Goal: Task Accomplishment & Management: Manage account settings

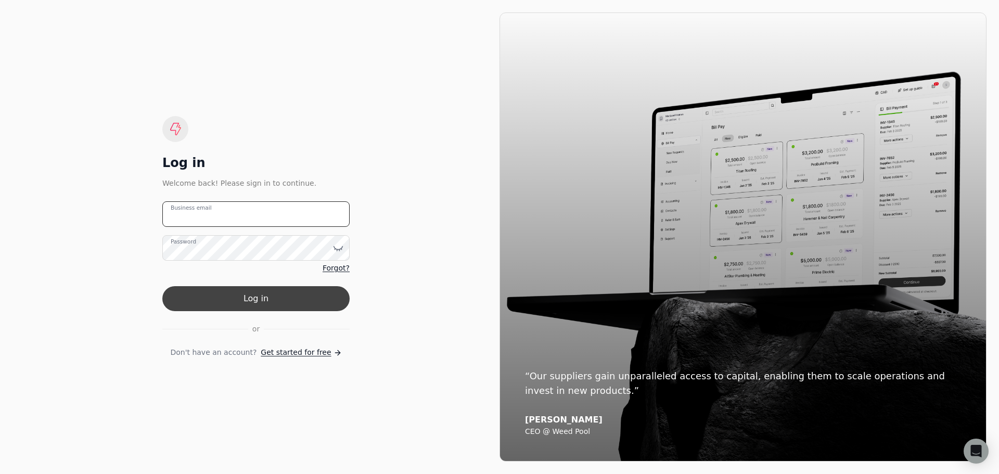
type email "[PERSON_NAME][EMAIL_ADDRESS][DOMAIN_NAME]"
click at [281, 305] on button "Log in" at bounding box center [255, 298] width 187 height 25
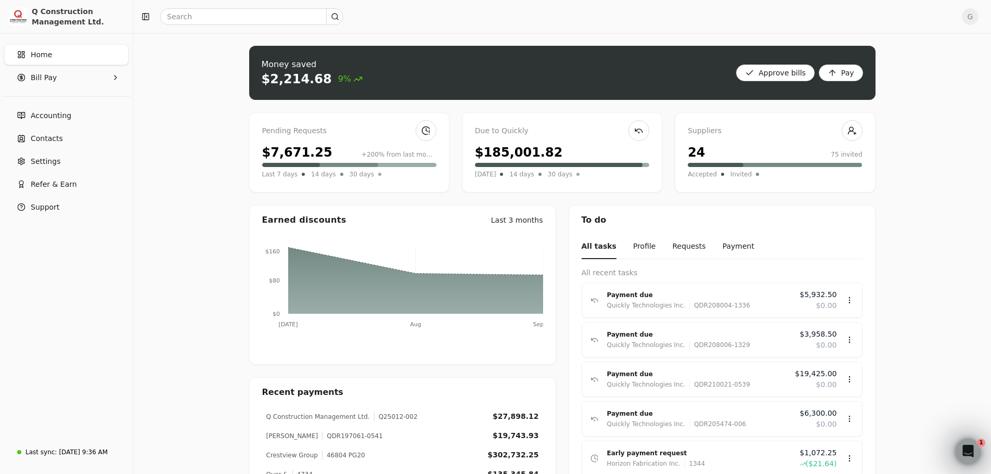
click at [281, 144] on div "$7,671.25" at bounding box center [297, 152] width 70 height 19
click at [432, 130] on link at bounding box center [426, 130] width 21 height 21
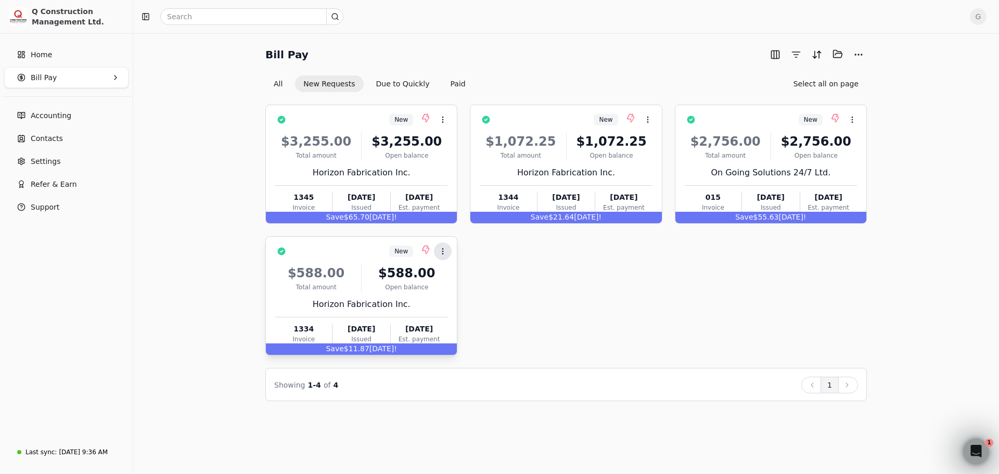
click at [441, 248] on icon at bounding box center [443, 251] width 8 height 8
click at [450, 302] on span "Add to batch" at bounding box center [472, 300] width 47 height 11
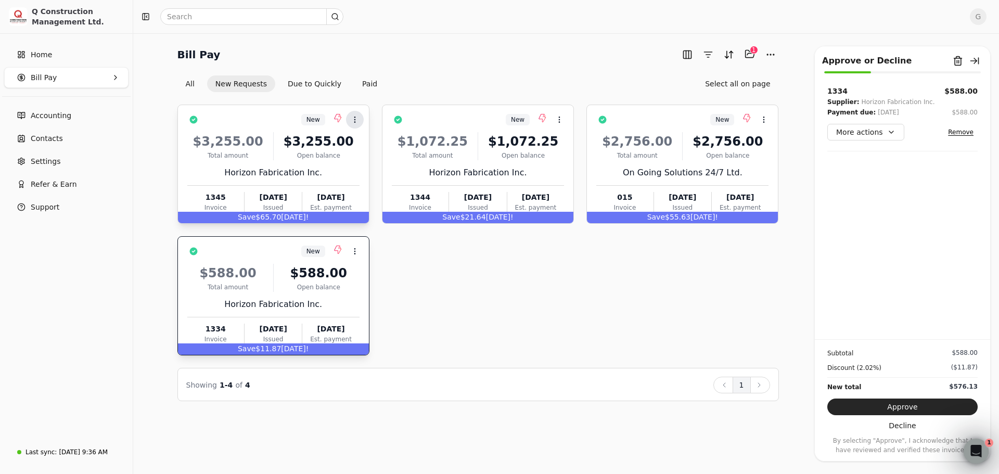
click at [356, 118] on icon at bounding box center [355, 119] width 8 height 8
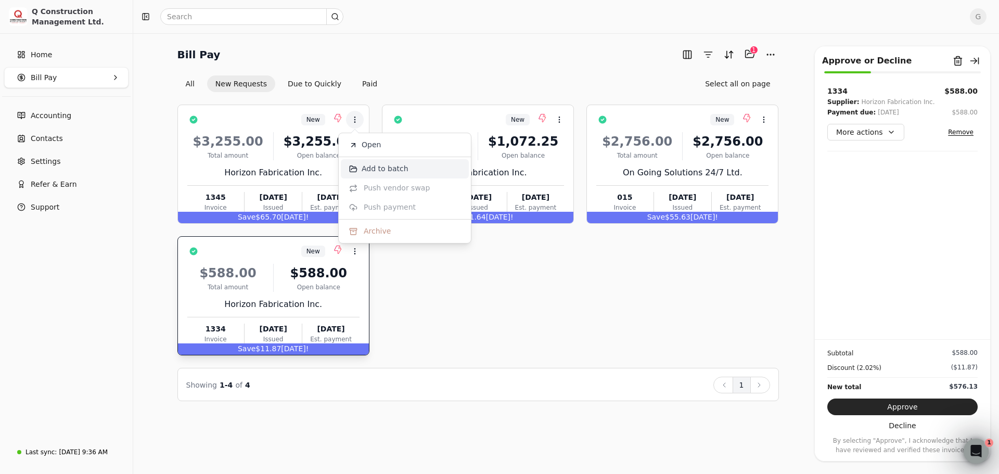
click at [371, 168] on span "Add to batch" at bounding box center [385, 168] width 47 height 11
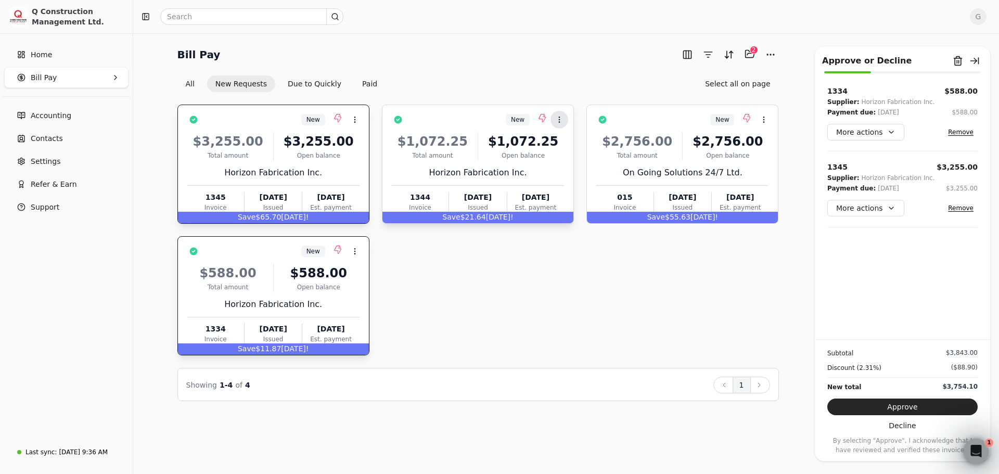
click at [561, 119] on icon at bounding box center [559, 119] width 8 height 8
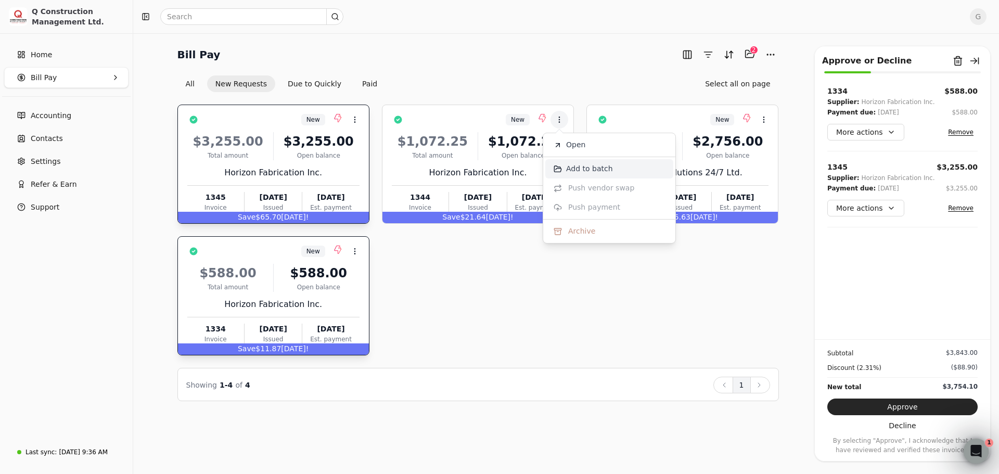
click at [562, 166] on li "Add to batch" at bounding box center [609, 168] width 128 height 19
click at [562, 166] on div "Horizon Fabrication Inc." at bounding box center [478, 172] width 172 height 12
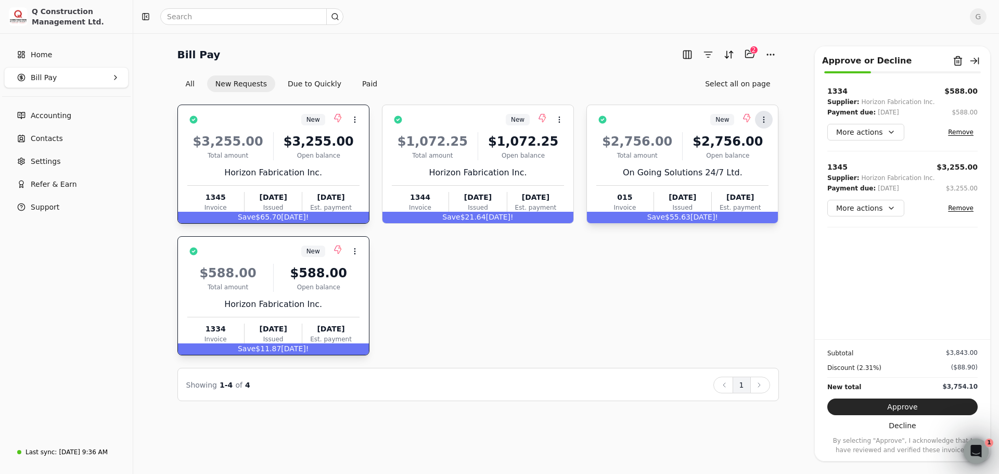
click at [762, 120] on icon at bounding box center [763, 119] width 8 height 8
click at [763, 121] on icon at bounding box center [763, 119] width 8 height 8
click at [786, 167] on span "Add to batch" at bounding box center [793, 168] width 47 height 11
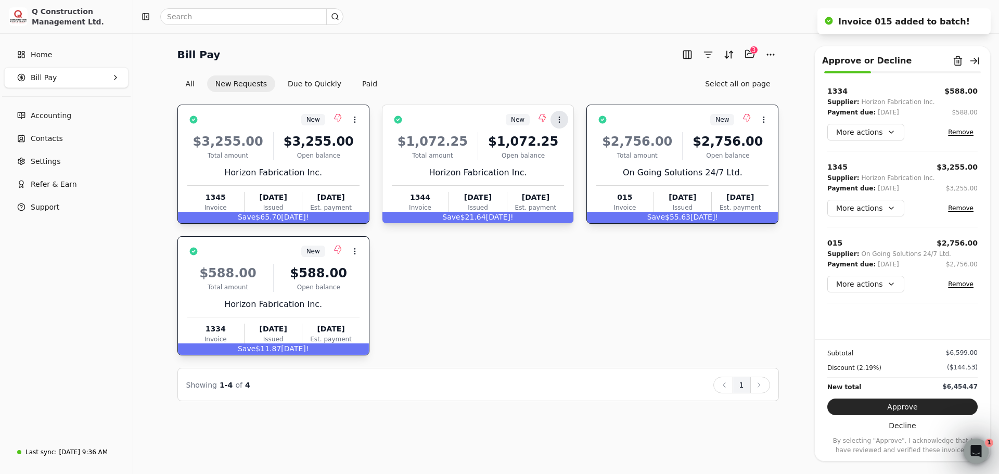
click at [559, 117] on circle at bounding box center [559, 117] width 1 height 1
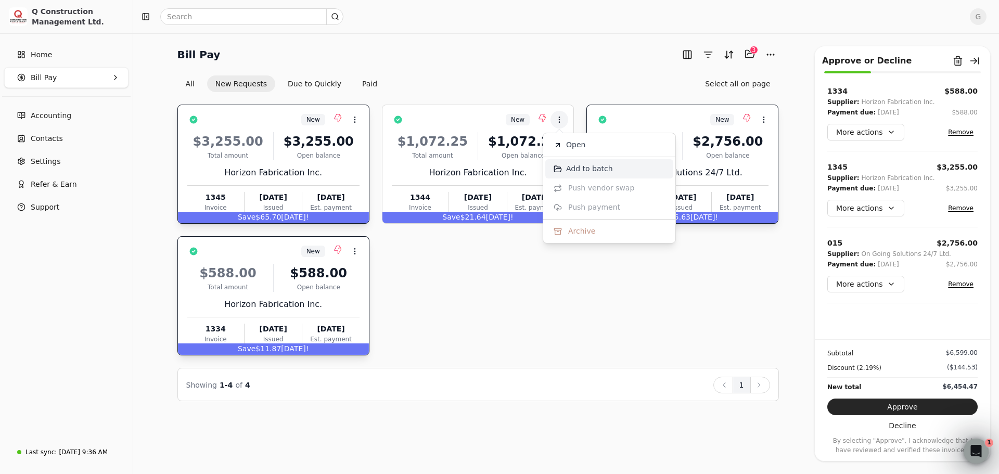
click at [571, 166] on span "Add to batch" at bounding box center [589, 168] width 47 height 11
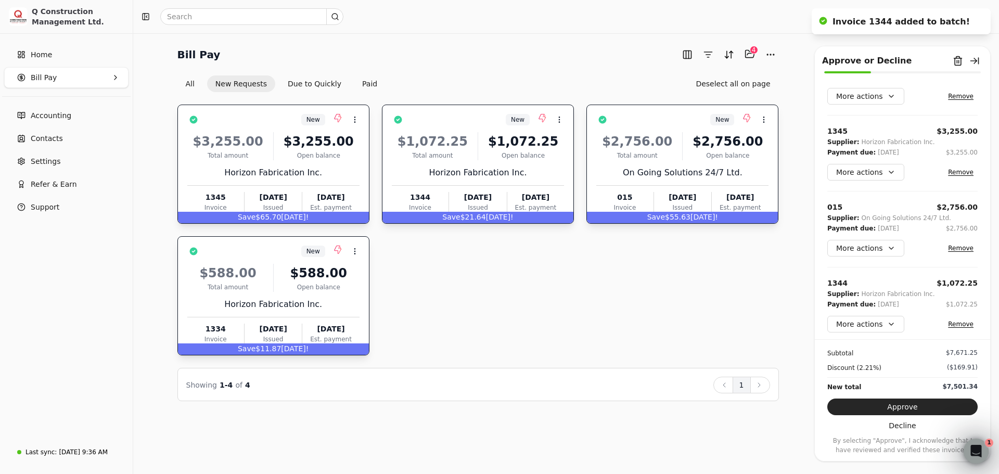
scroll to position [41, 0]
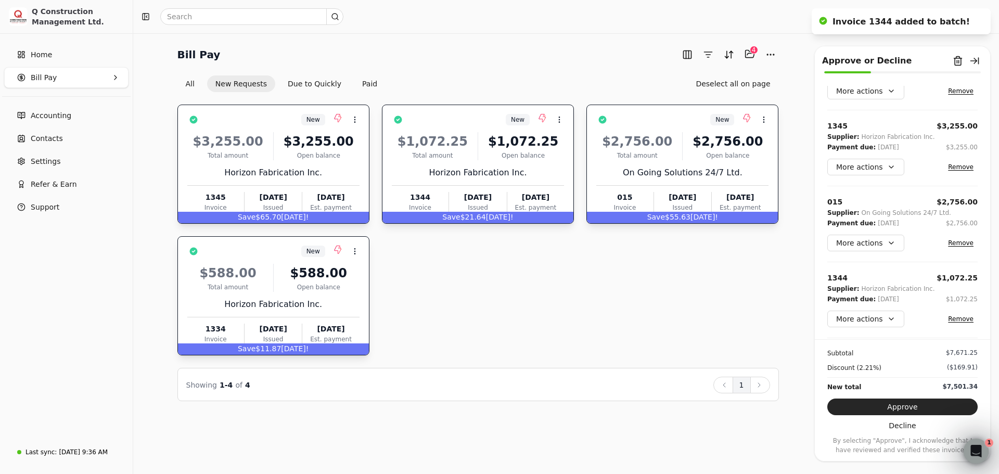
click at [992, 305] on div "Bill Pay Selected items: 4 4 All New Requests Due to Quickly Paid Deselect all …" at bounding box center [566, 253] width 866 height 441
click at [925, 409] on button "Approve" at bounding box center [902, 406] width 150 height 17
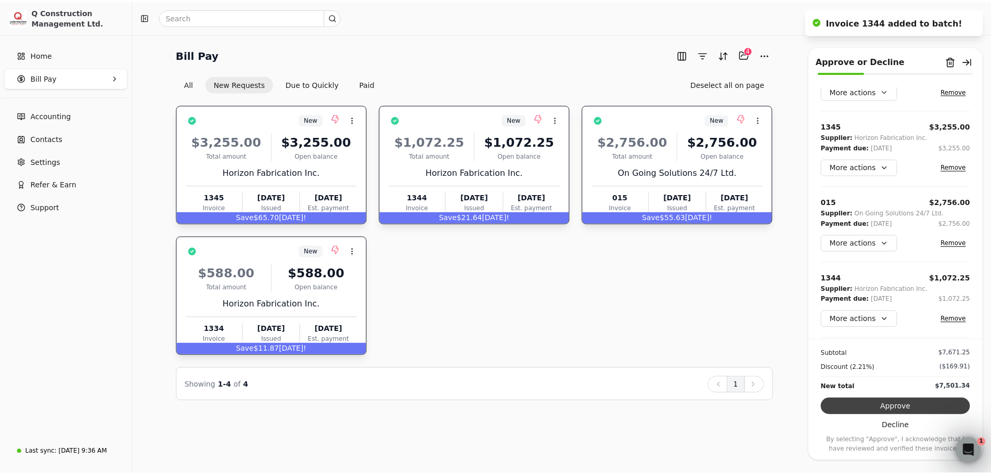
scroll to position [0, 0]
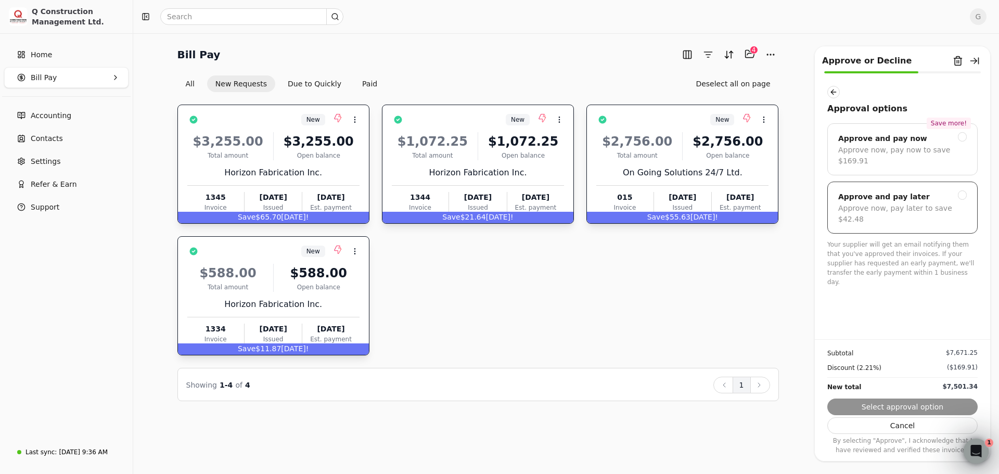
click at [914, 203] on div "Approve now, pay later to save $42.48" at bounding box center [902, 214] width 128 height 22
click at [911, 400] on button "Submit approval" at bounding box center [902, 406] width 150 height 17
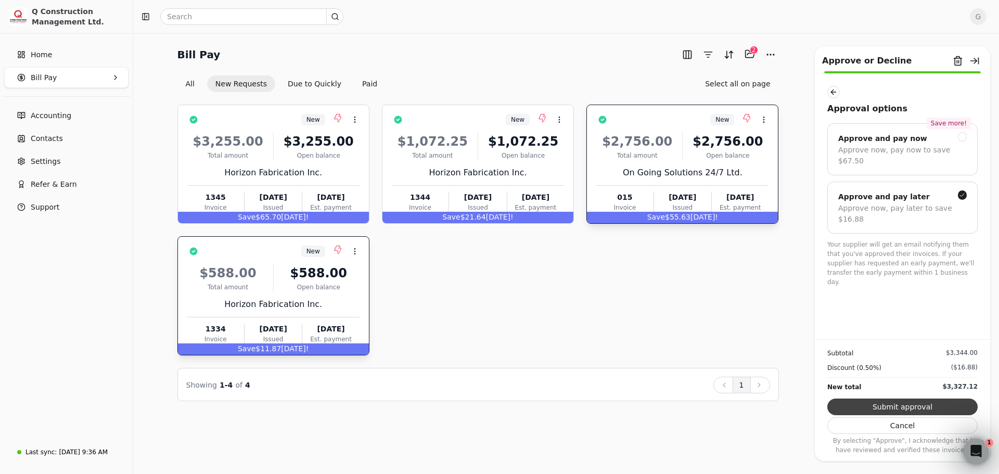
click at [918, 402] on button "Submit approval" at bounding box center [902, 406] width 150 height 17
click at [918, 402] on div "Subtotal $3,344.00 Discount (0.50%) ($16.88) New total $3,327.12 Submit approva…" at bounding box center [902, 396] width 175 height 115
click at [914, 404] on button "Submit approval" at bounding box center [902, 406] width 150 height 17
click at [883, 410] on button "Submit approval" at bounding box center [902, 406] width 150 height 17
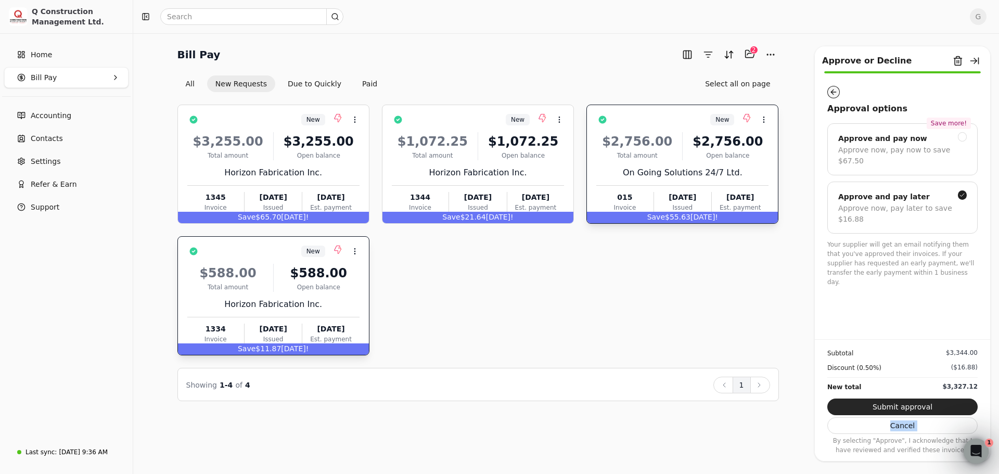
click at [832, 92] on button "button" at bounding box center [833, 92] width 12 height 12
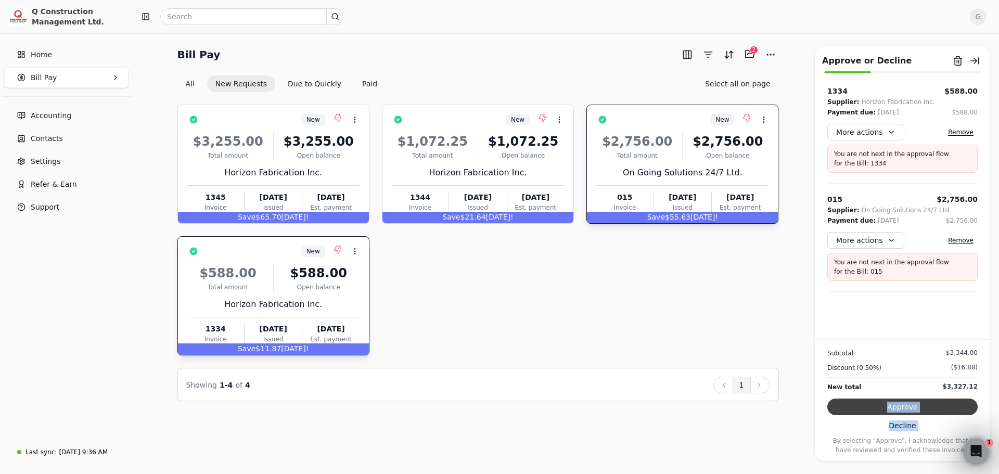
click at [897, 405] on button "Approve" at bounding box center [902, 406] width 150 height 17
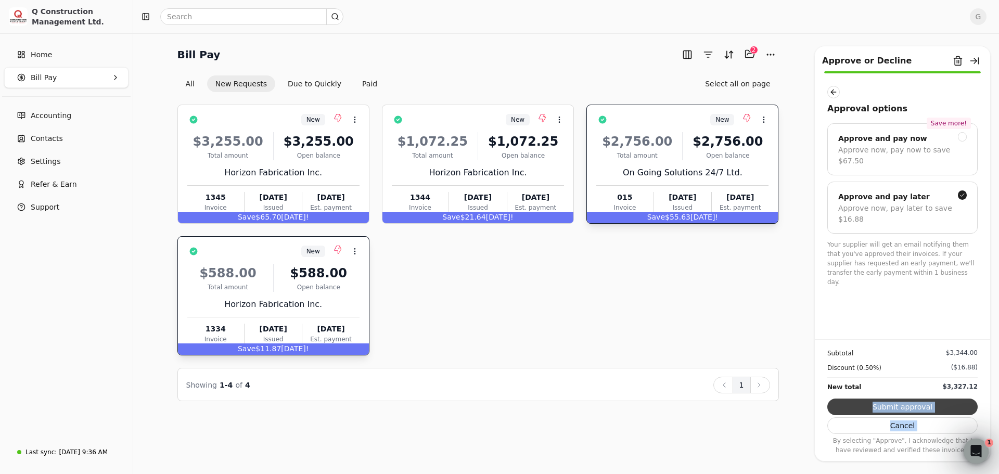
click at [897, 403] on button "Submit approval" at bounding box center [902, 406] width 150 height 17
click at [897, 403] on div "Subtotal $3,344.00 Discount (0.50%) ($16.88) New total $3,327.12 Submit approva…" at bounding box center [902, 396] width 175 height 115
click at [837, 97] on button "button" at bounding box center [833, 92] width 12 height 12
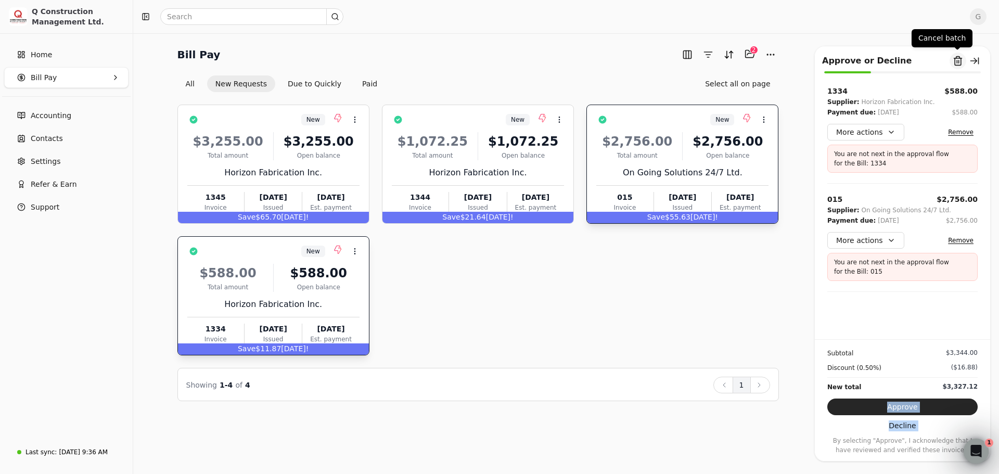
click at [960, 59] on button "Remove from batch" at bounding box center [957, 61] width 17 height 17
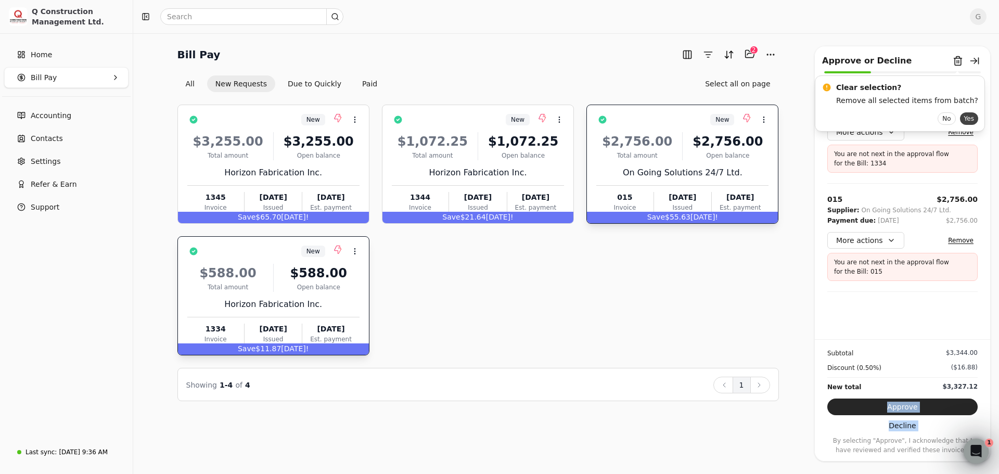
click at [960, 119] on button "Yes" at bounding box center [969, 118] width 18 height 12
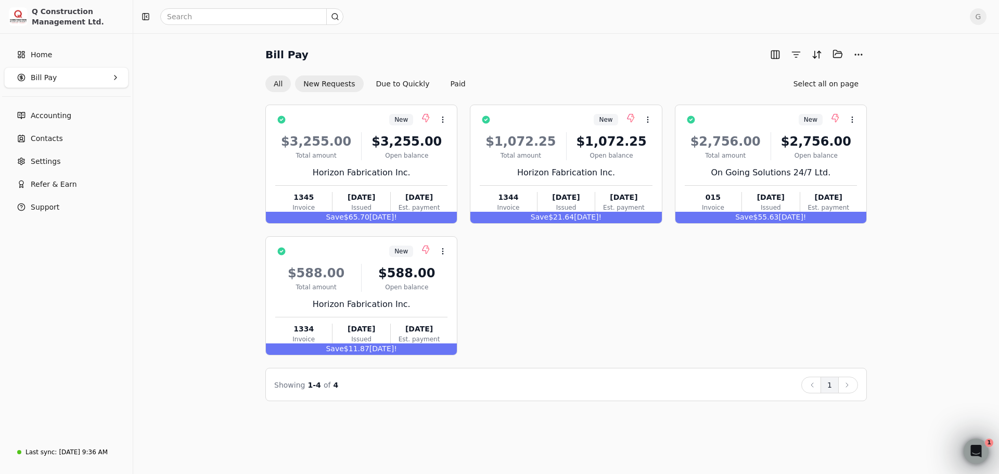
click at [280, 84] on button "All" at bounding box center [277, 83] width 25 height 17
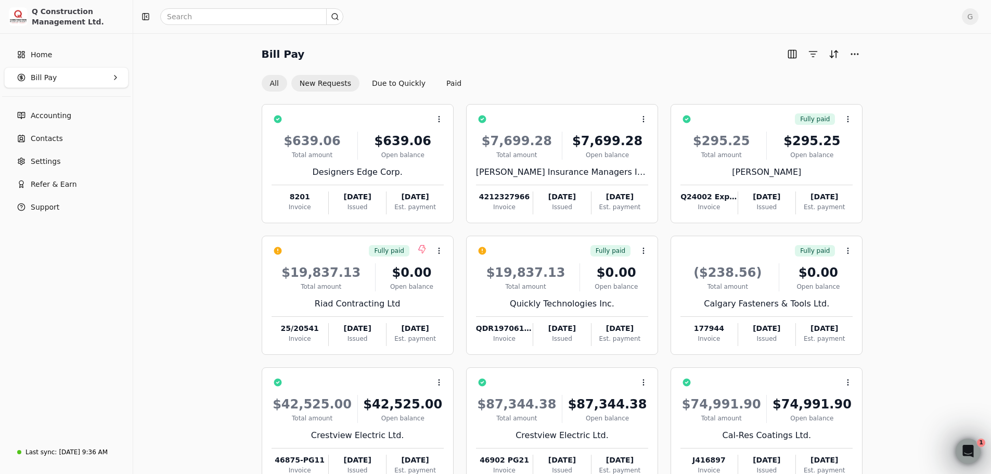
click at [310, 83] on button "New Requests" at bounding box center [325, 83] width 68 height 17
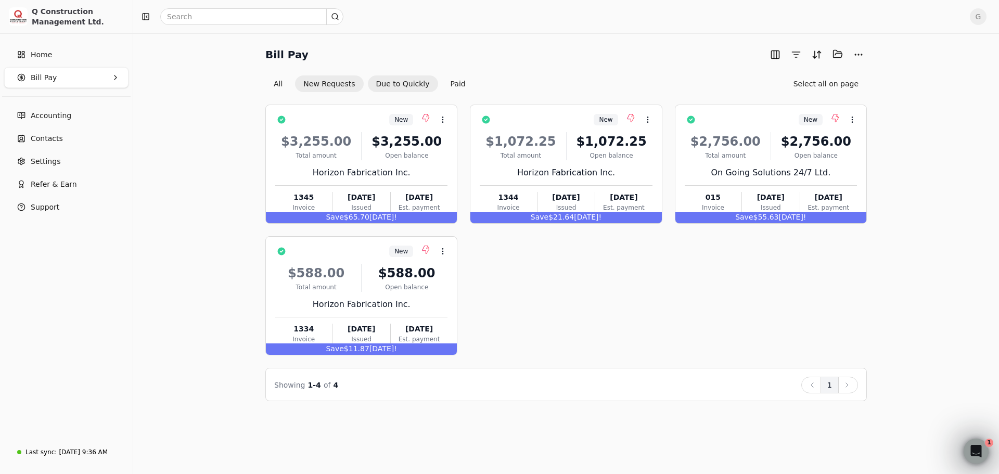
click at [399, 86] on button "Due to Quickly" at bounding box center [403, 83] width 70 height 17
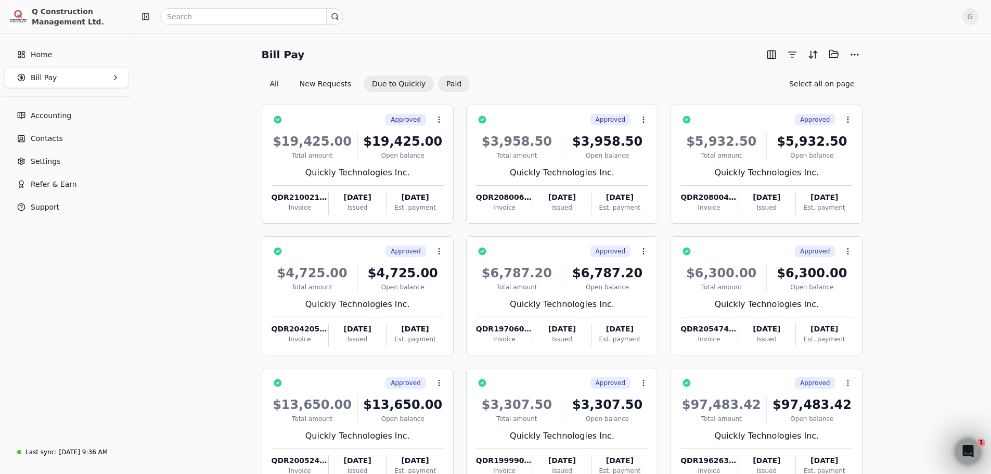
click at [441, 80] on button "Paid" at bounding box center [454, 83] width 32 height 17
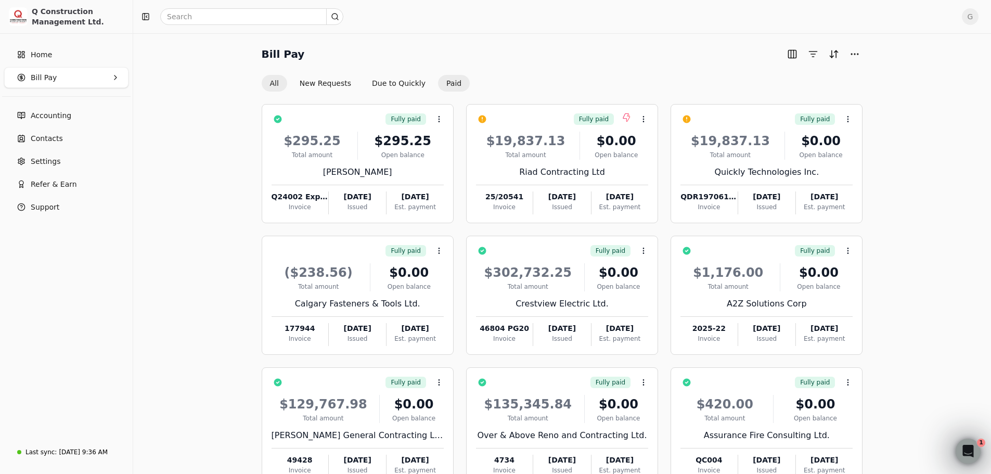
click at [280, 84] on button "All" at bounding box center [274, 83] width 25 height 17
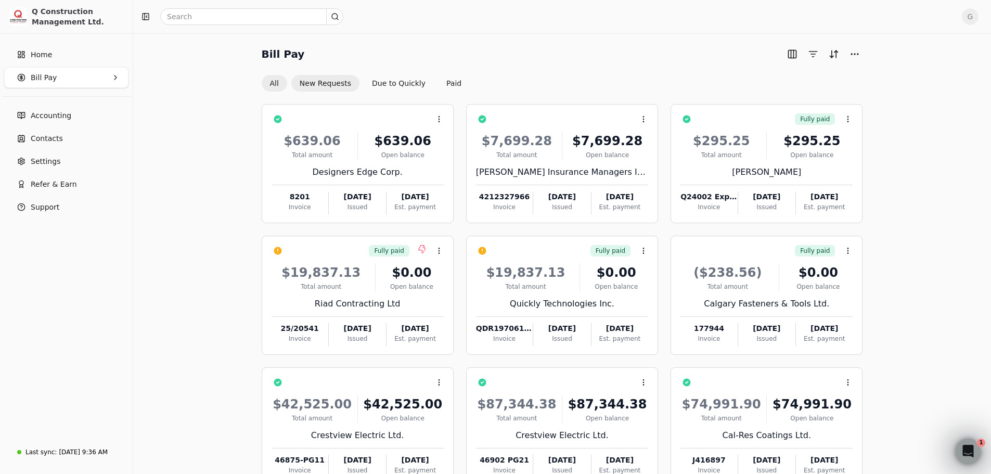
click at [309, 83] on button "New Requests" at bounding box center [325, 83] width 68 height 17
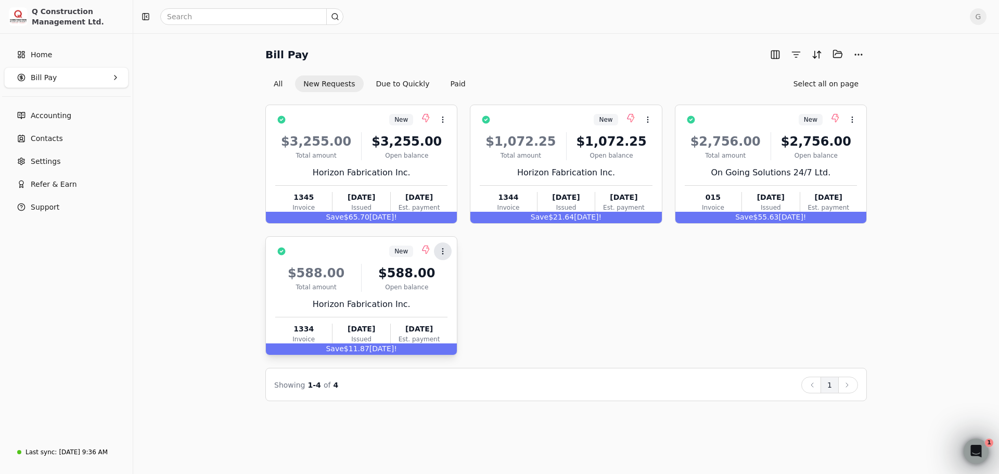
click at [441, 249] on icon at bounding box center [443, 251] width 8 height 8
click at [447, 275] on li "Open" at bounding box center [493, 276] width 128 height 19
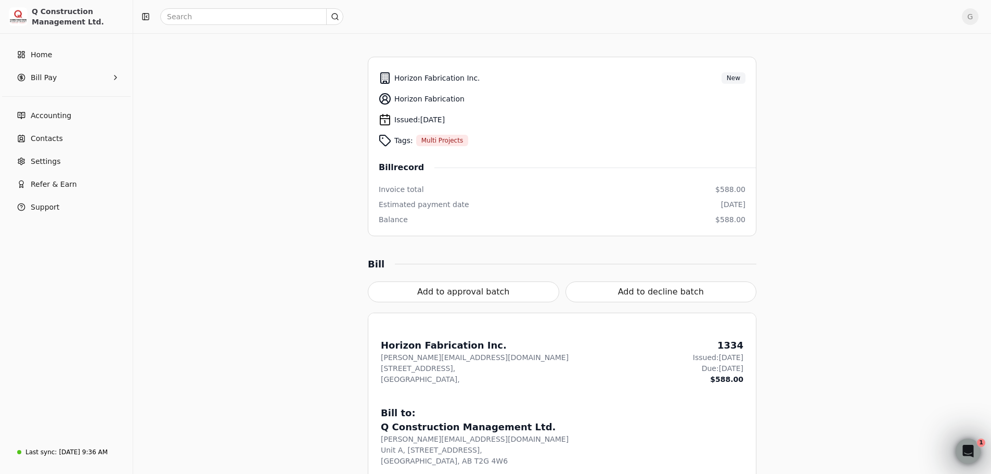
scroll to position [119, 0]
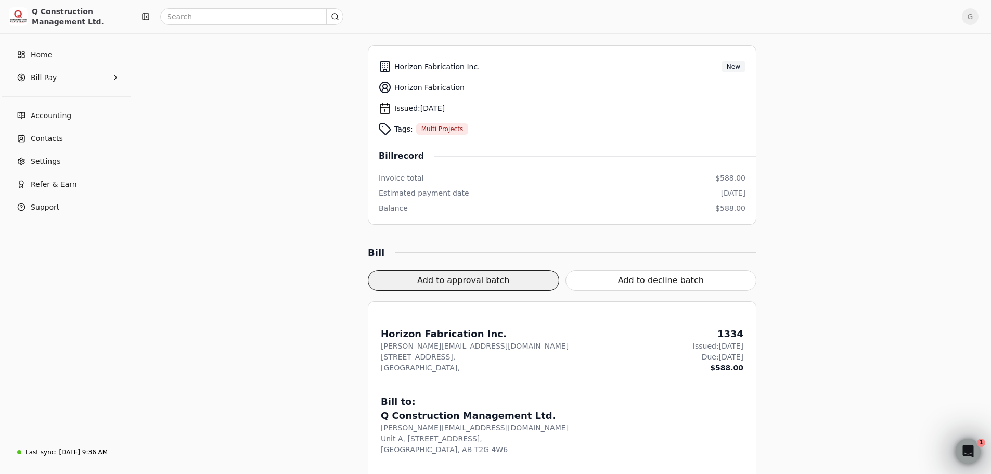
click at [524, 289] on button "Add to approval batch" at bounding box center [463, 280] width 191 height 21
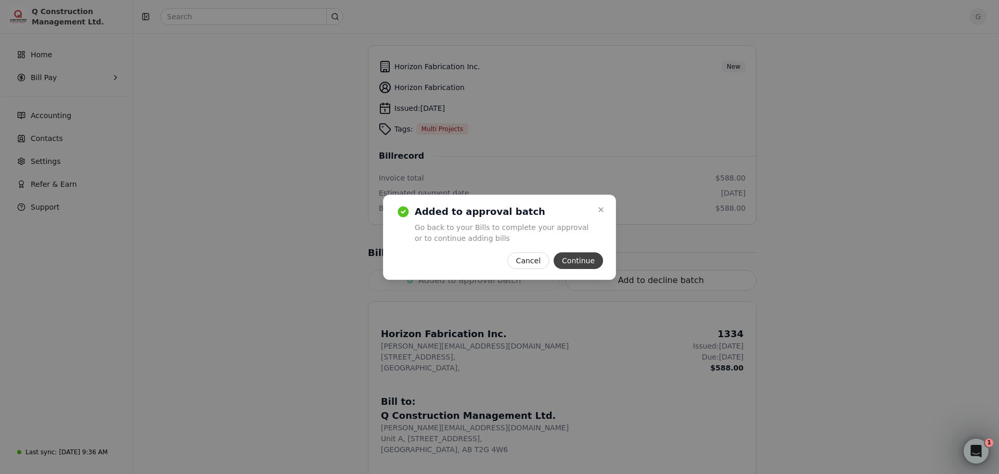
click at [585, 256] on button "Continue" at bounding box center [577, 260] width 49 height 17
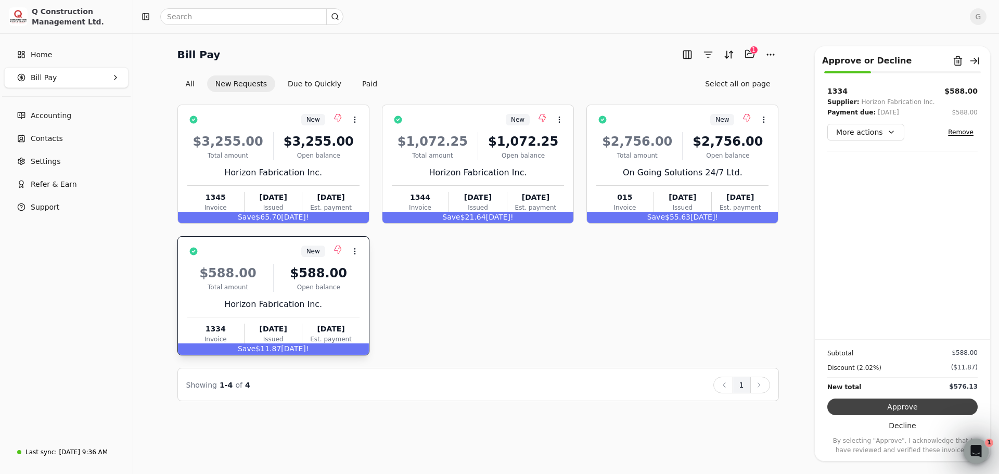
click at [878, 408] on button "Approve" at bounding box center [902, 406] width 150 height 17
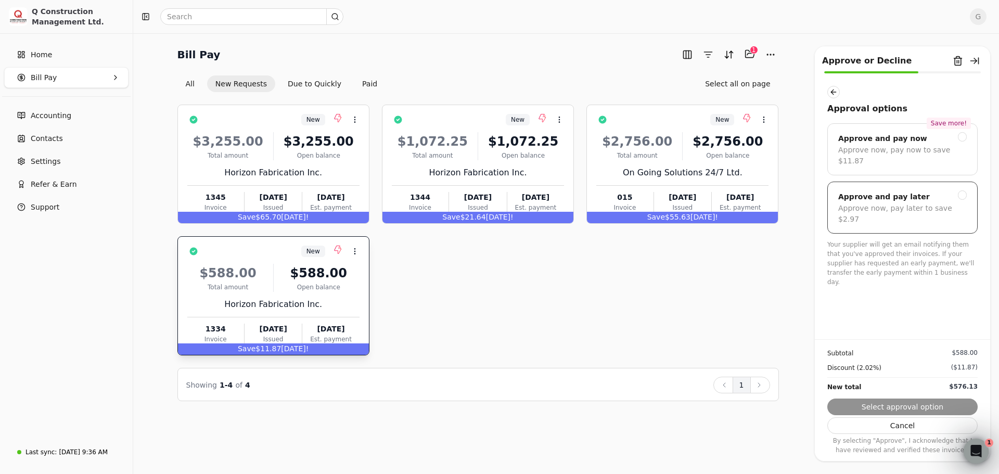
click at [904, 203] on div "Approve now, pay later to save $2.97" at bounding box center [902, 214] width 128 height 22
click at [882, 404] on button "Submit approval" at bounding box center [902, 406] width 150 height 17
click at [826, 90] on div "Approval options Save more! Approve and pay now Approve now, pay now to save $1…" at bounding box center [902, 212] width 175 height 253
click at [832, 92] on button "button" at bounding box center [833, 92] width 12 height 12
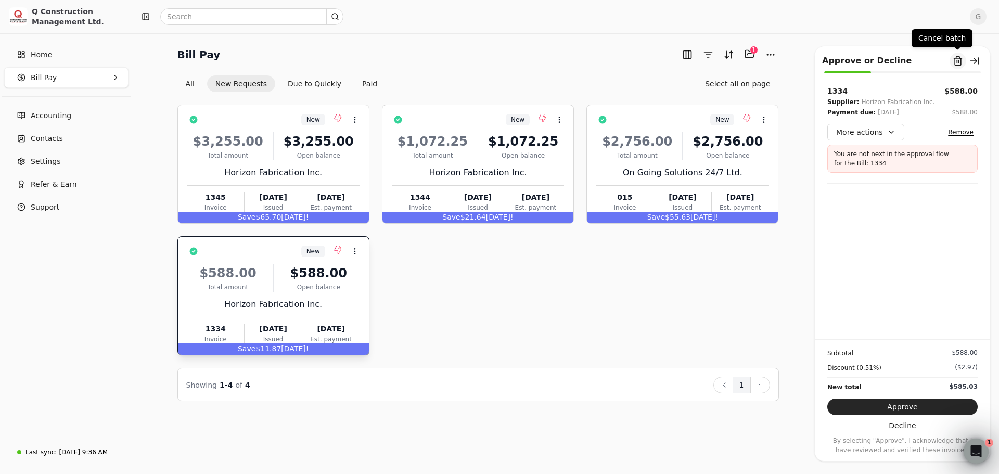
click at [959, 60] on button "Remove from batch" at bounding box center [957, 61] width 17 height 17
click at [957, 65] on button "Remove from batch" at bounding box center [957, 61] width 17 height 17
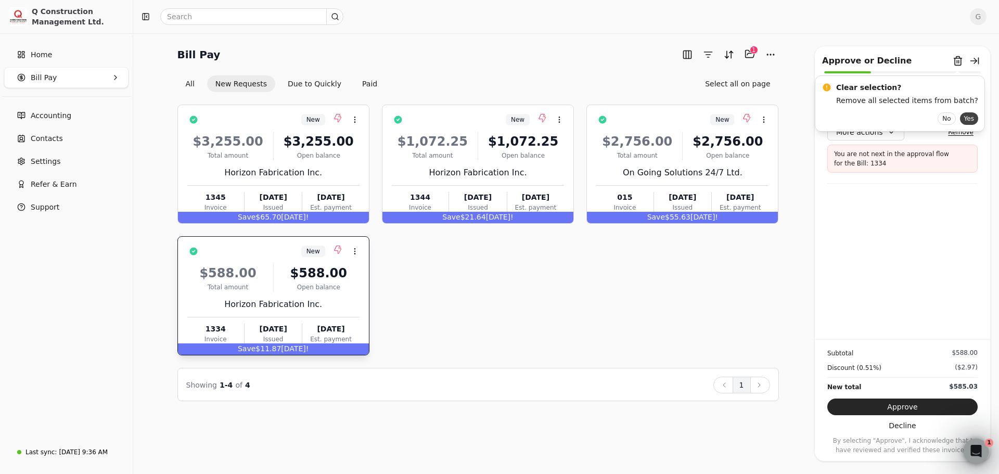
click at [960, 121] on button "Yes" at bounding box center [969, 118] width 18 height 12
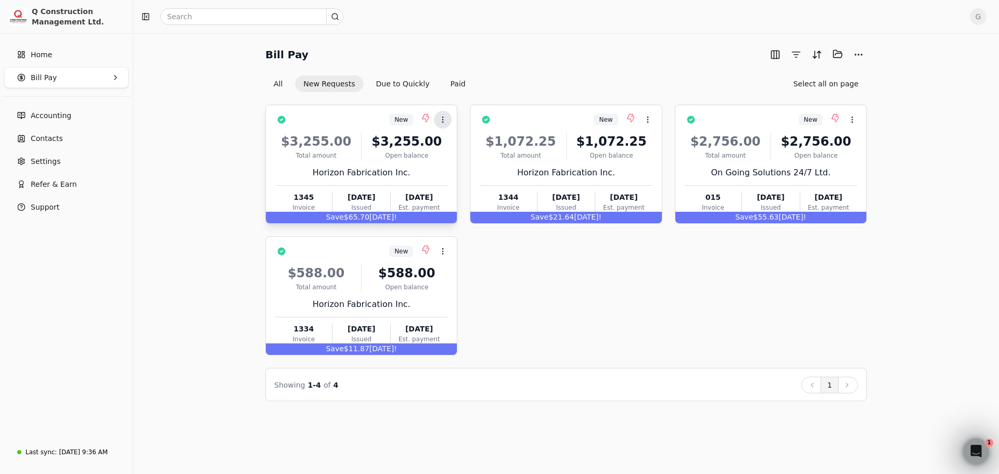
click at [441, 119] on icon at bounding box center [443, 119] width 8 height 8
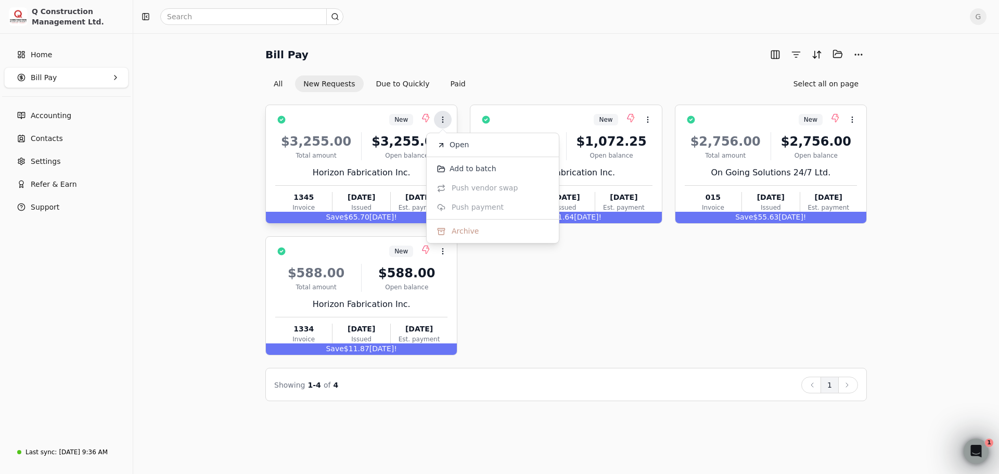
click at [441, 119] on icon at bounding box center [443, 119] width 8 height 8
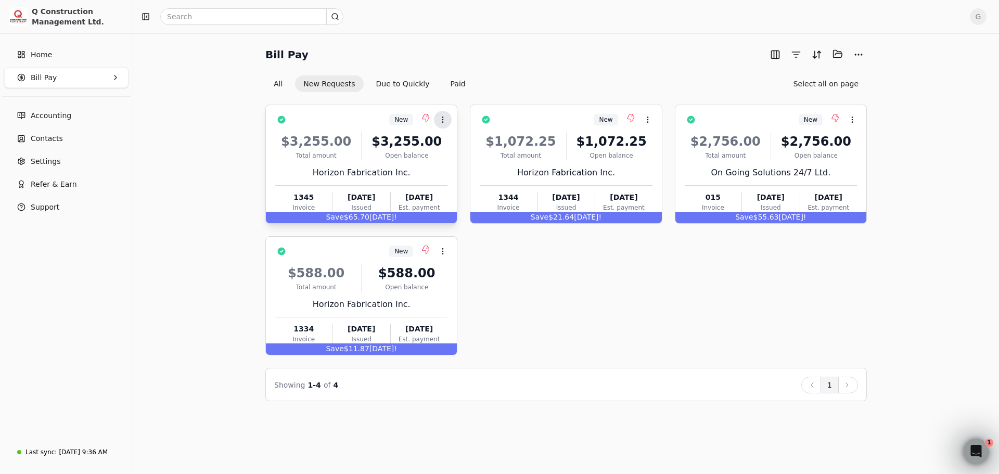
click at [441, 119] on icon at bounding box center [443, 119] width 8 height 8
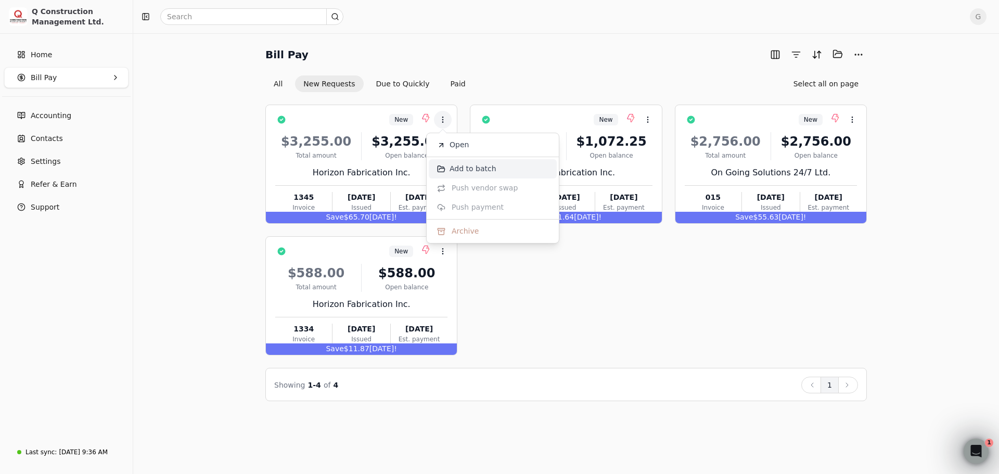
click at [458, 174] on li "Add to batch" at bounding box center [493, 168] width 128 height 19
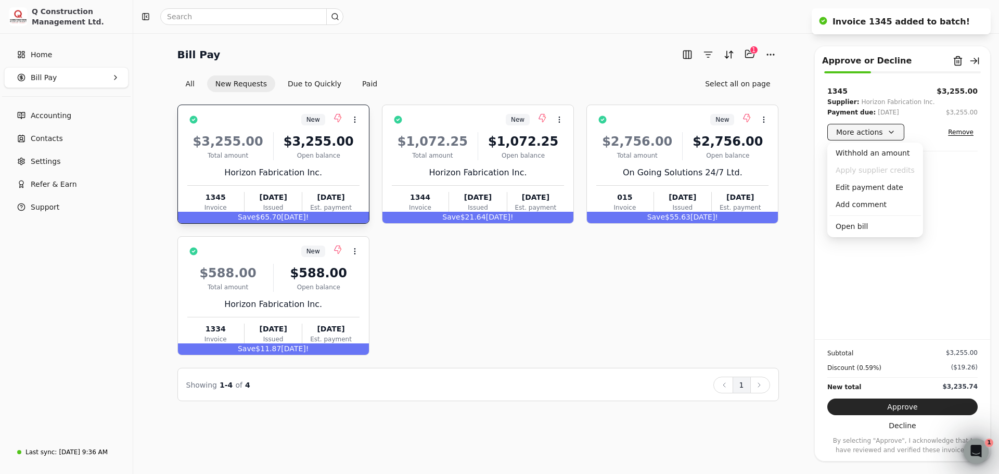
click at [896, 133] on button "More actions" at bounding box center [865, 132] width 77 height 17
click at [895, 133] on button "More actions" at bounding box center [865, 132] width 77 height 17
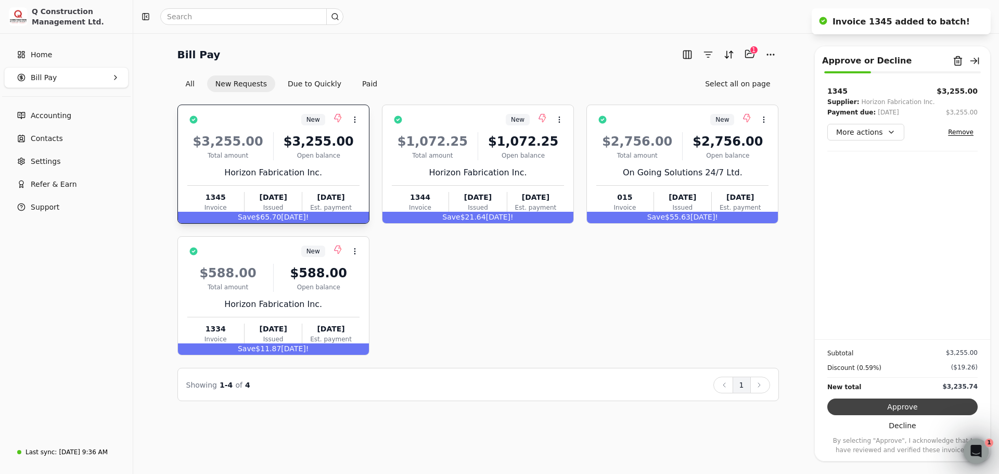
click at [913, 404] on button "Approve" at bounding box center [902, 406] width 150 height 17
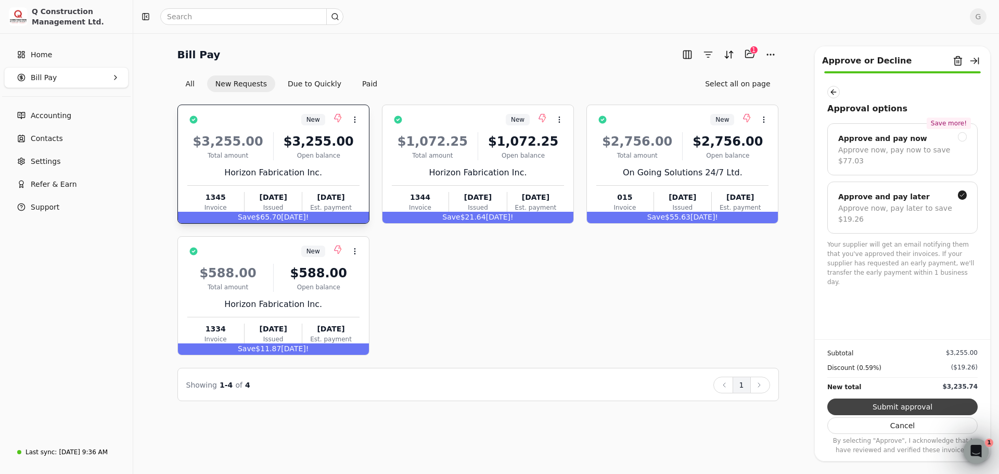
click at [910, 405] on button "Submit approval" at bounding box center [902, 406] width 150 height 17
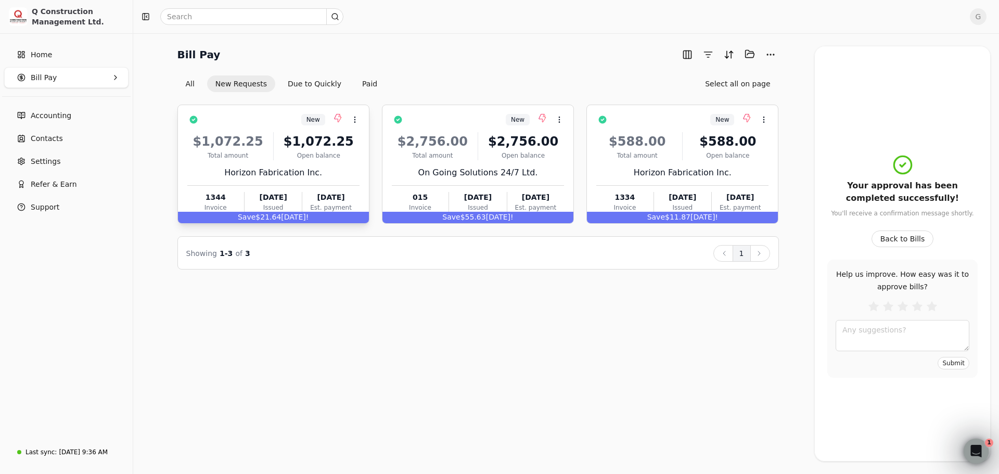
click at [266, 119] on div "New Context Menu Button" at bounding box center [281, 120] width 158 height 18
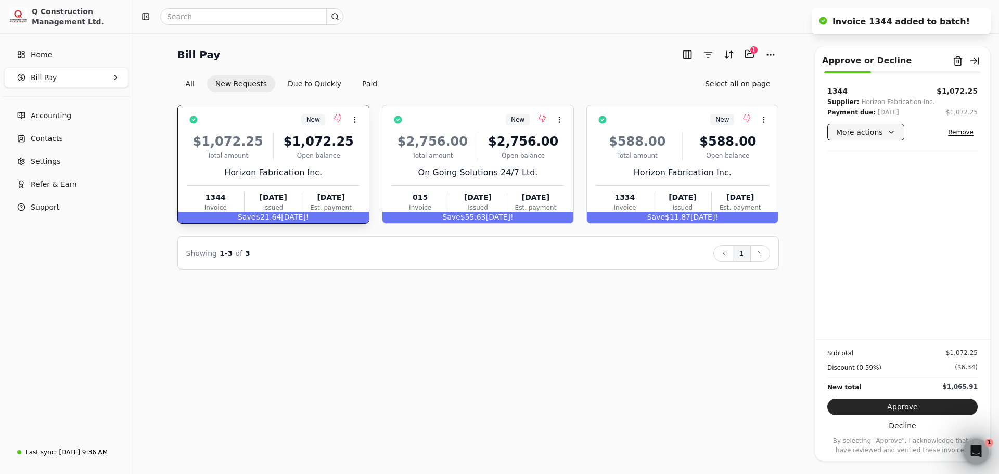
click at [879, 127] on button "More actions" at bounding box center [865, 132] width 77 height 17
click at [866, 406] on button "Approve" at bounding box center [902, 406] width 150 height 17
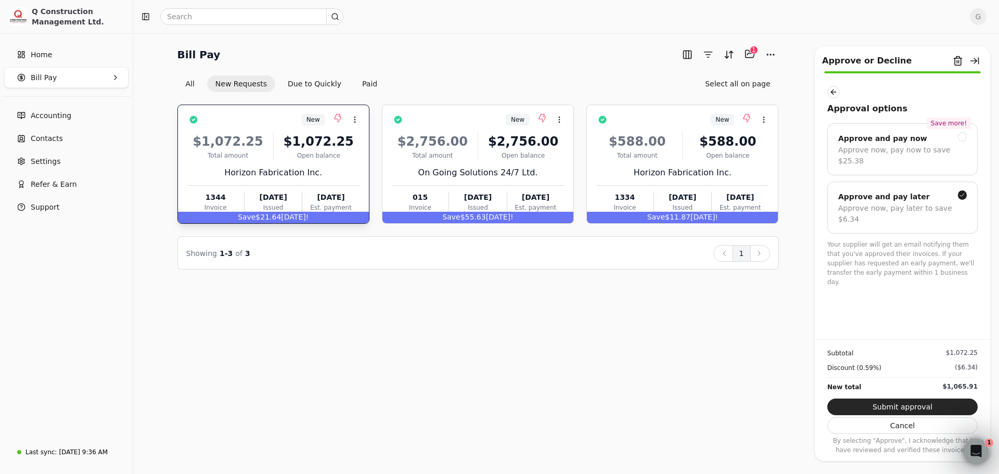
click at [866, 406] on button "Submit approval" at bounding box center [902, 406] width 150 height 17
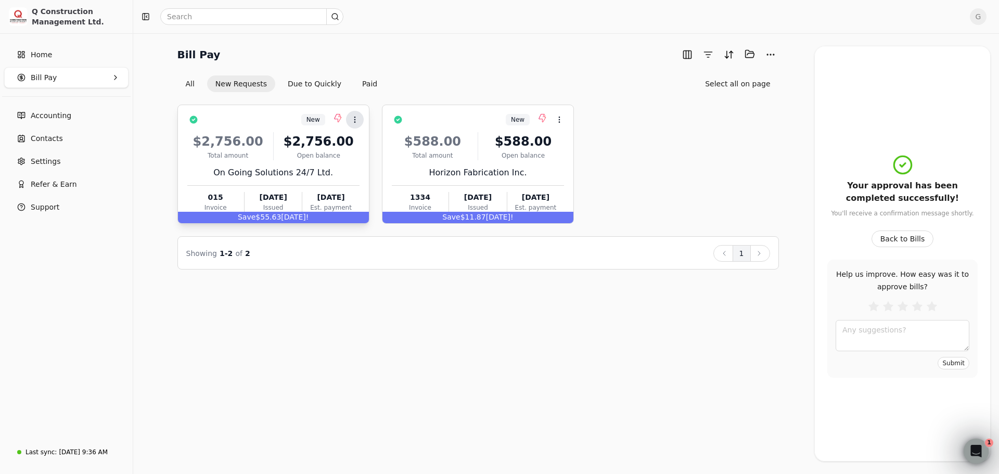
click at [355, 115] on icon at bounding box center [355, 119] width 8 height 8
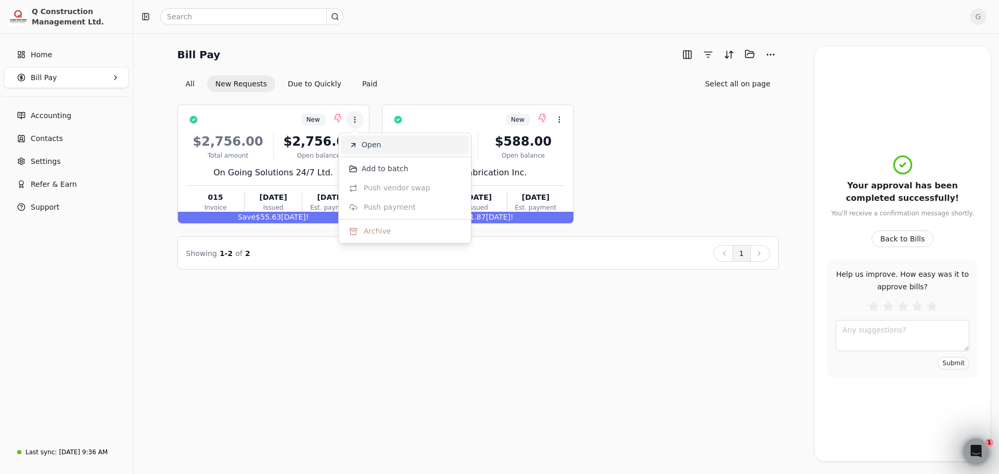
click at [359, 147] on li "Open" at bounding box center [405, 144] width 128 height 19
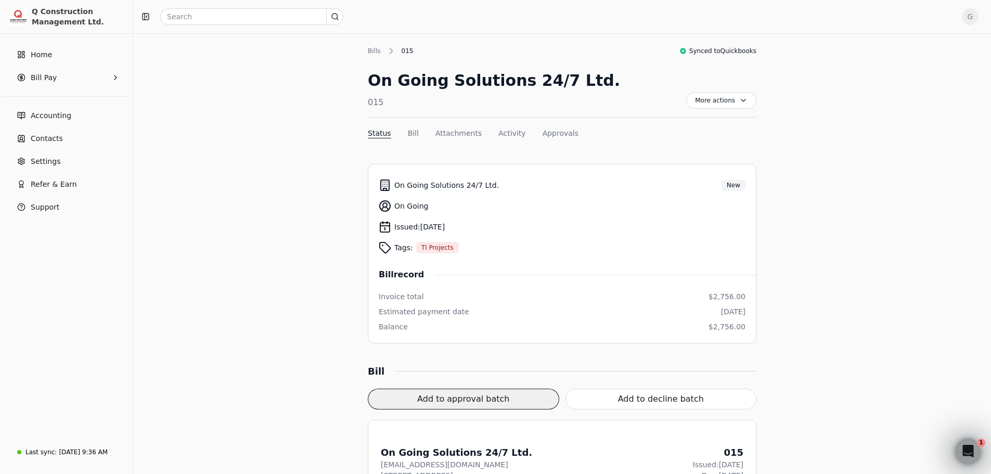
click at [459, 394] on button "Add to approval batch" at bounding box center [463, 399] width 191 height 21
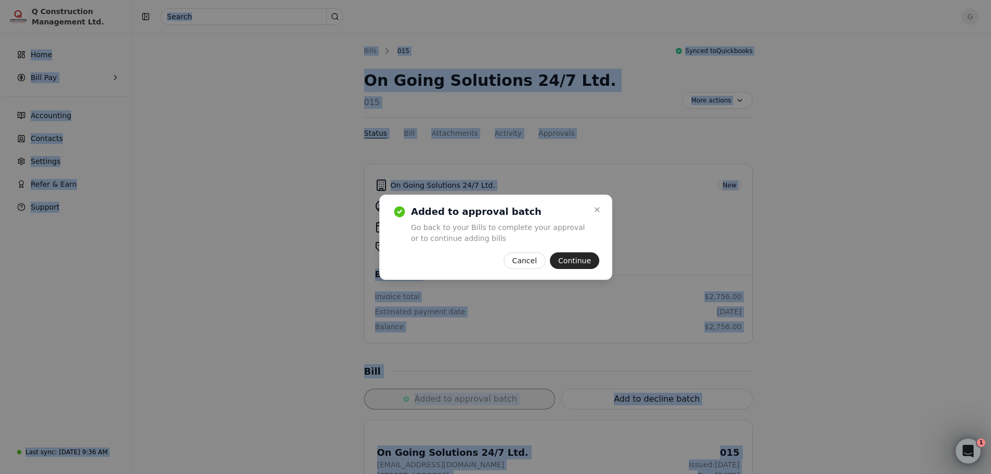
click at [459, 394] on div at bounding box center [495, 237] width 991 height 474
drag, startPoint x: 457, startPoint y: 393, endPoint x: 414, endPoint y: 371, distance: 48.9
drag, startPoint x: 414, startPoint y: 371, endPoint x: 290, endPoint y: 302, distance: 141.6
click at [290, 302] on div at bounding box center [499, 237] width 999 height 474
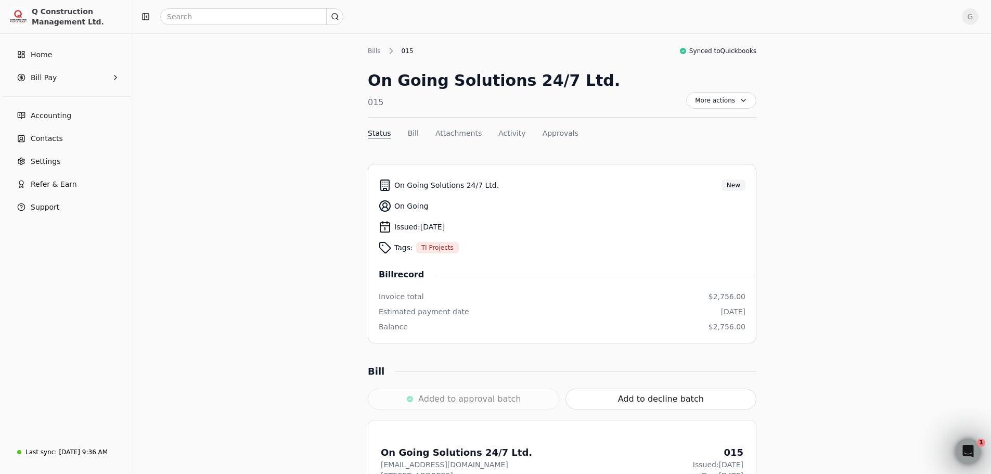
click at [451, 398] on div "Added to approval batch" at bounding box center [463, 399] width 191 height 21
click at [451, 399] on div "Added to approval batch" at bounding box center [463, 399] width 191 height 21
click at [407, 139] on nav "Status Bill Attachments Activity Approvals" at bounding box center [562, 135] width 389 height 15
click at [408, 137] on button "Bill" at bounding box center [413, 133] width 11 height 11
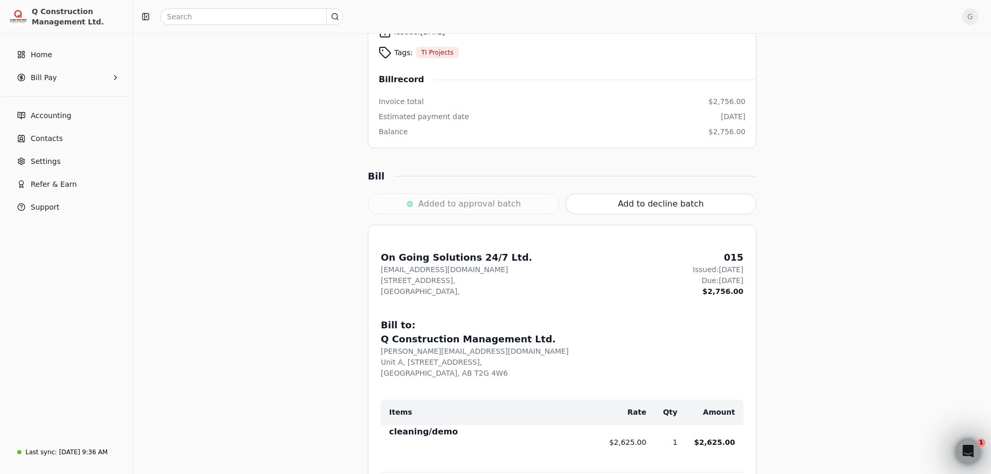
scroll to position [187, 0]
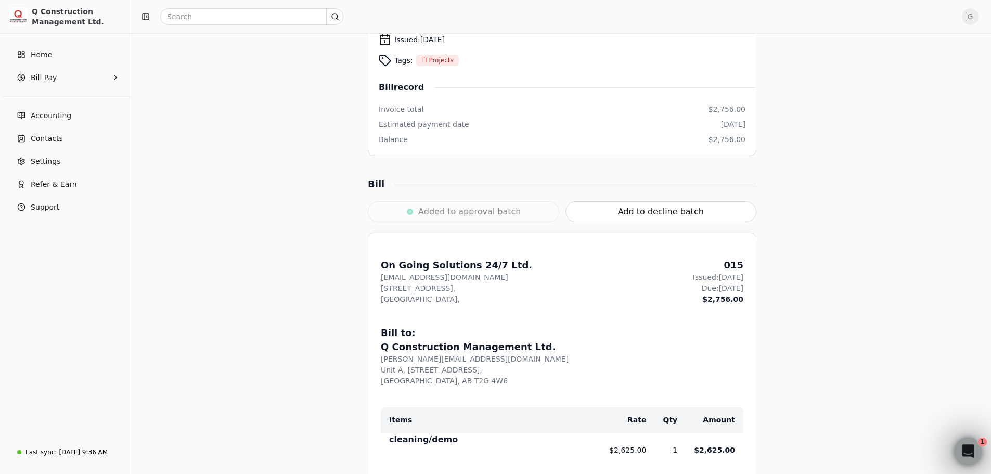
click at [970, 459] on div "Open Intercom Messenger" at bounding box center [966, 449] width 34 height 34
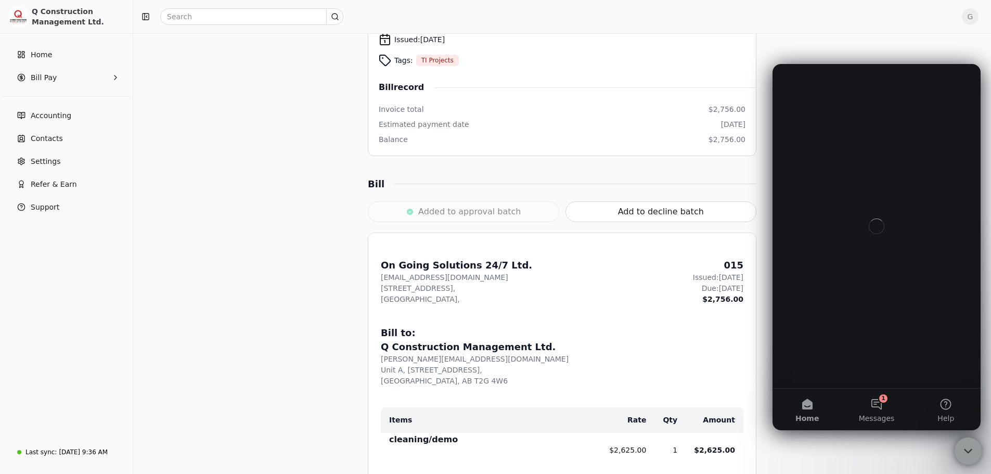
scroll to position [0, 0]
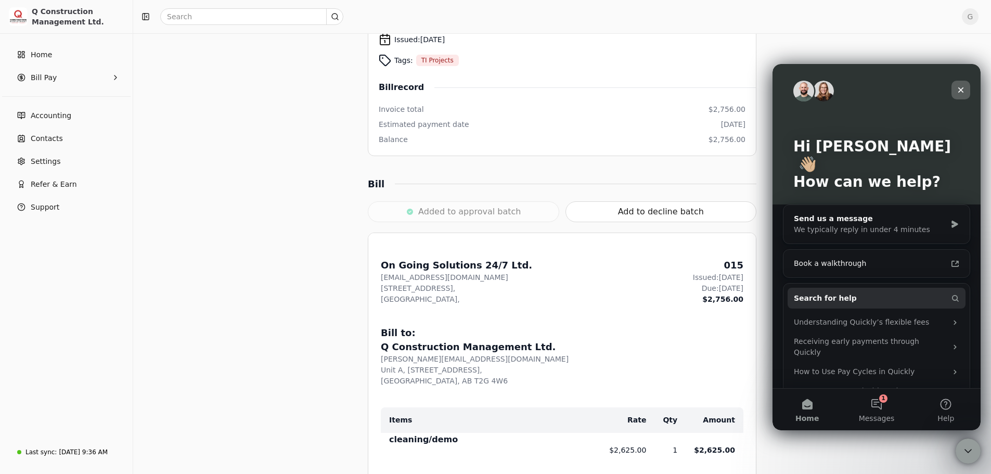
click at [957, 86] on icon "Close" at bounding box center [961, 90] width 8 height 8
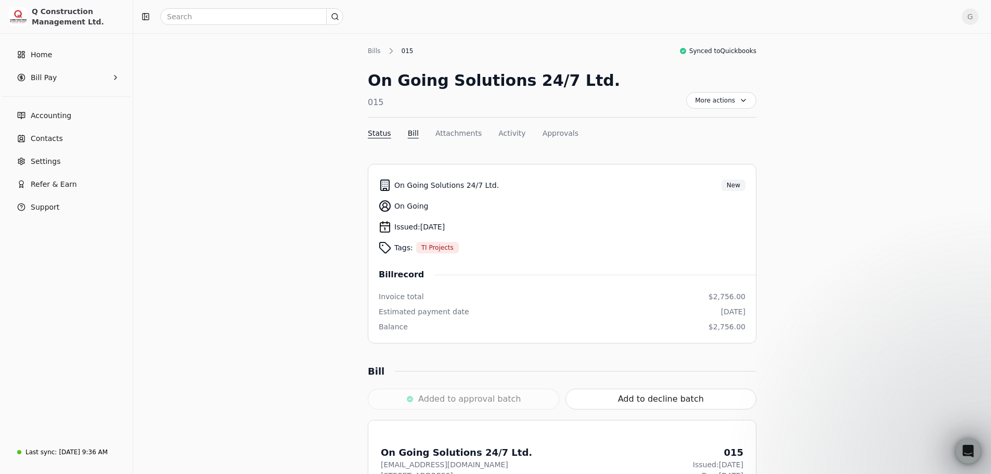
click at [381, 137] on button "Status" at bounding box center [379, 133] width 23 height 11
click at [375, 53] on div "Bills" at bounding box center [377, 50] width 18 height 9
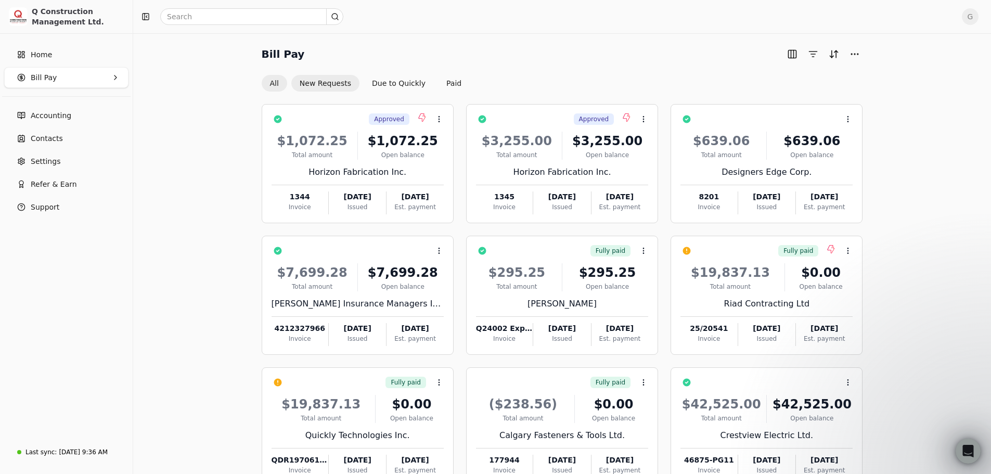
click at [338, 82] on button "New Requests" at bounding box center [325, 83] width 68 height 17
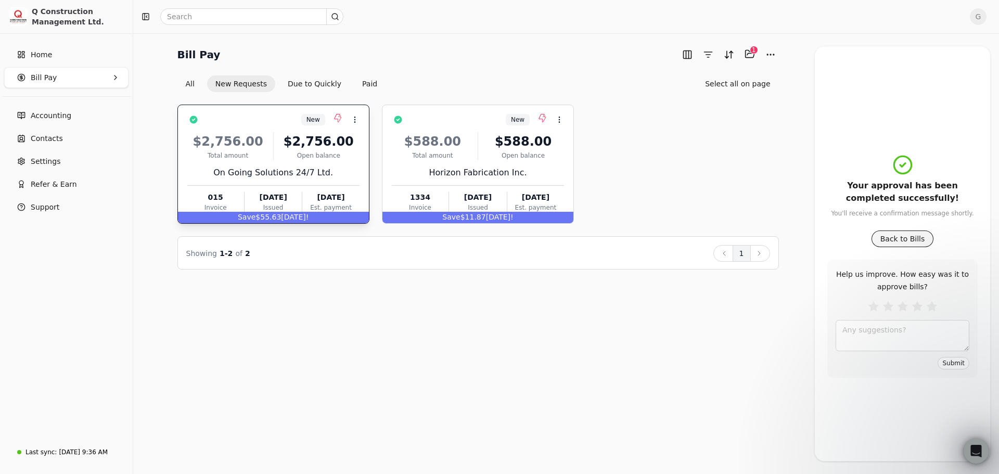
click at [884, 235] on button "Back to Bills" at bounding box center [902, 238] width 62 height 17
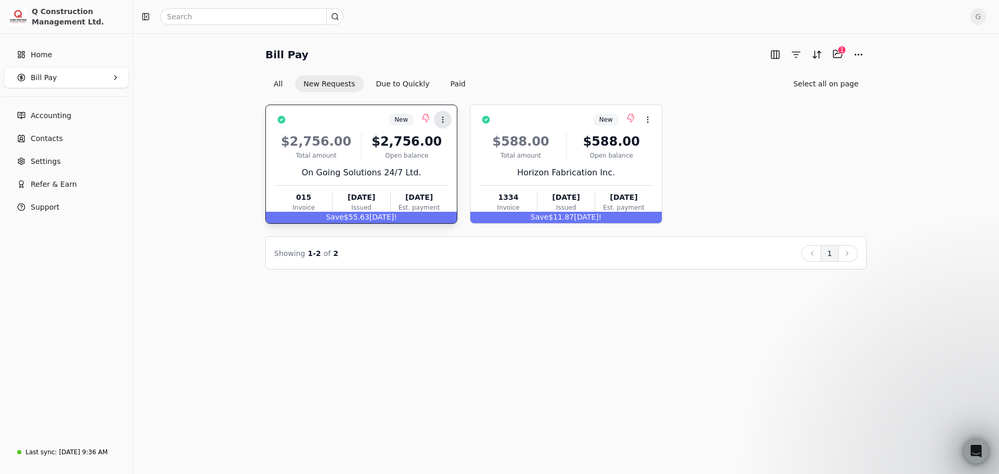
click at [446, 117] on icon at bounding box center [443, 119] width 8 height 8
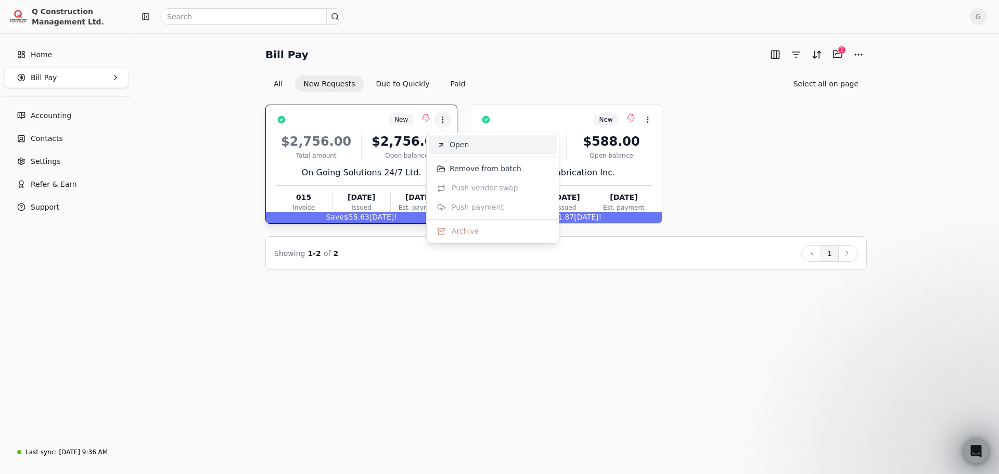
click at [463, 151] on li "Open" at bounding box center [493, 144] width 128 height 19
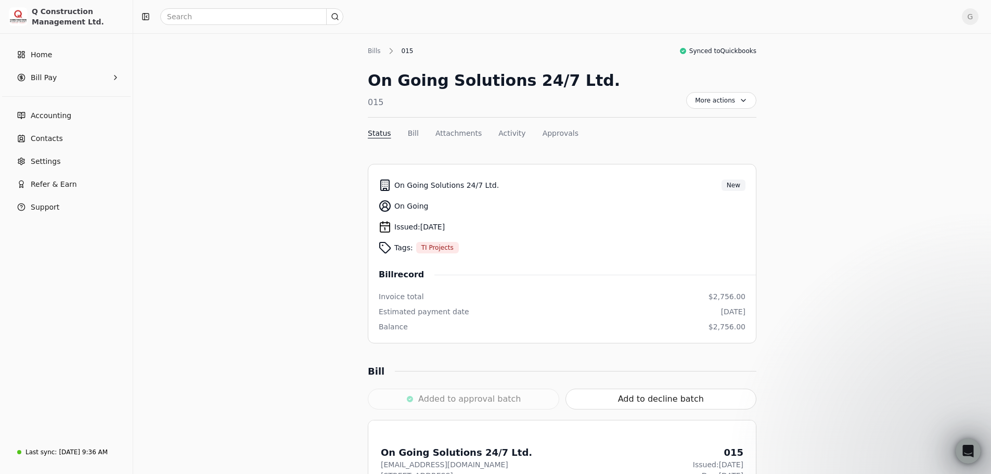
click at [528, 398] on div "Added to approval batch" at bounding box center [463, 399] width 191 height 21
click at [376, 53] on div "Bills" at bounding box center [377, 50] width 18 height 9
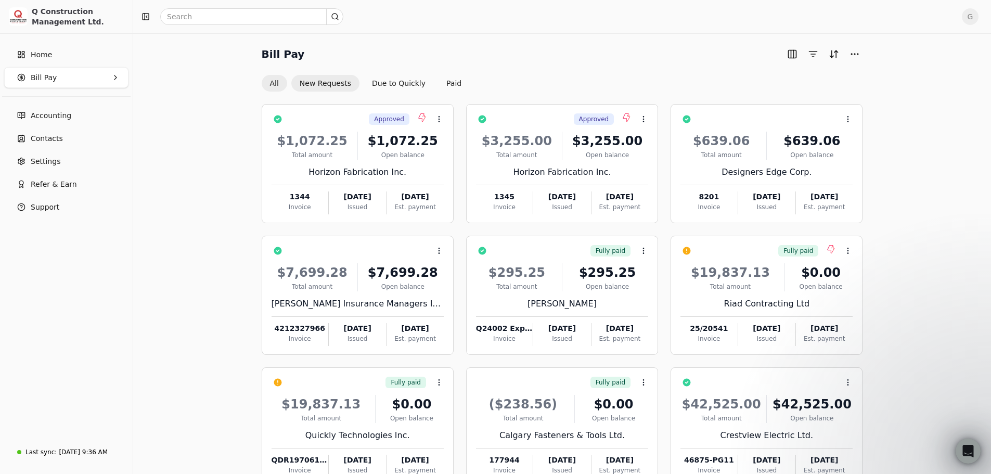
click at [342, 82] on button "New Requests" at bounding box center [325, 83] width 68 height 17
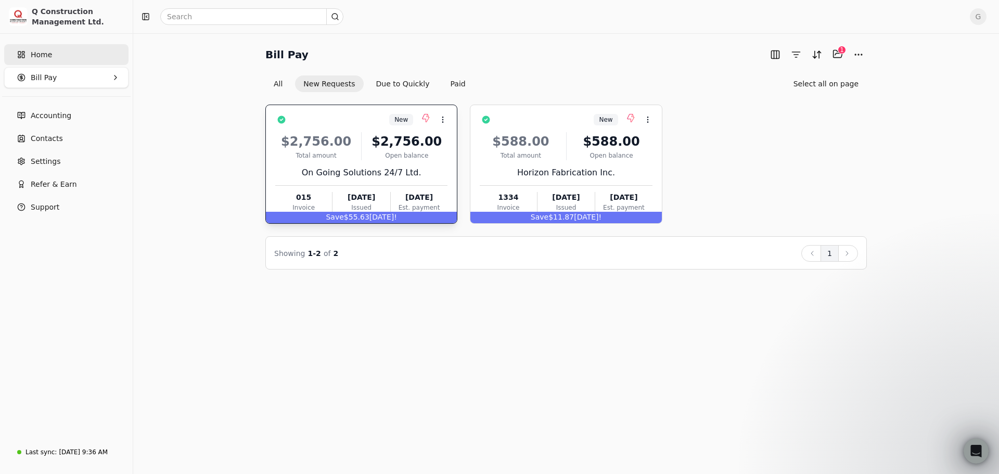
click at [58, 54] on link "Home" at bounding box center [66, 54] width 124 height 21
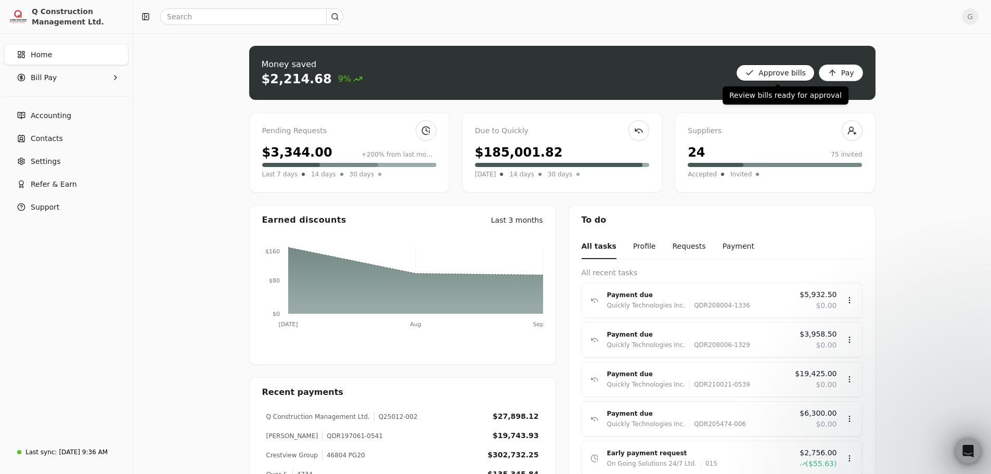
click at [754, 71] on bills "Approve bills" at bounding box center [775, 73] width 79 height 17
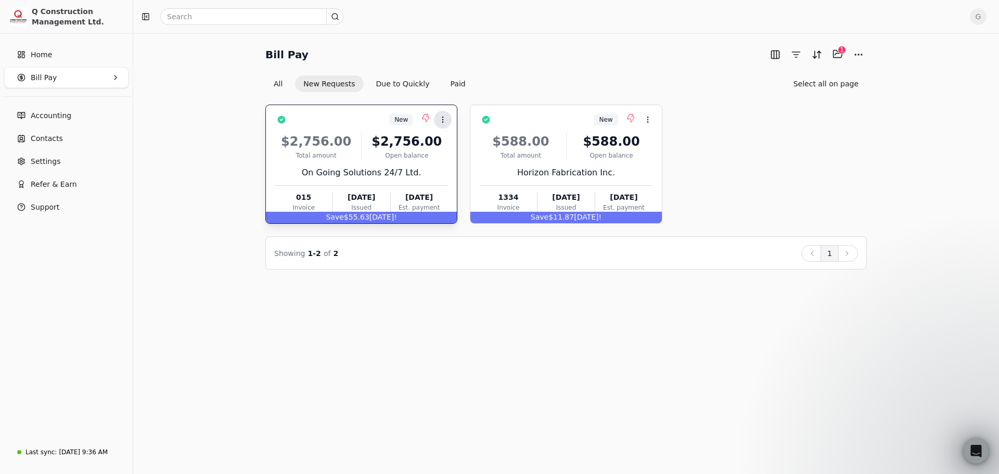
click at [444, 119] on icon at bounding box center [443, 119] width 8 height 8
click at [647, 119] on icon at bounding box center [647, 119] width 8 height 8
click at [447, 122] on icon at bounding box center [443, 119] width 8 height 8
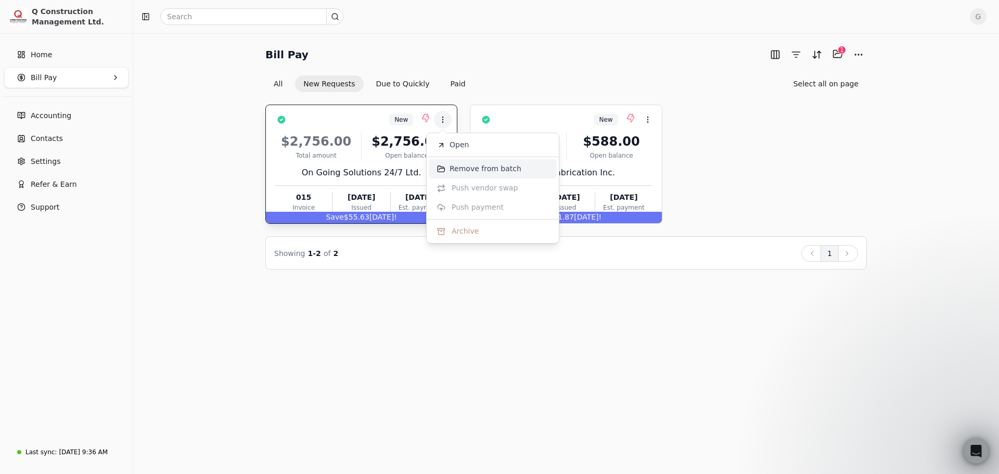
click at [459, 167] on span "Remove from batch" at bounding box center [485, 168] width 72 height 11
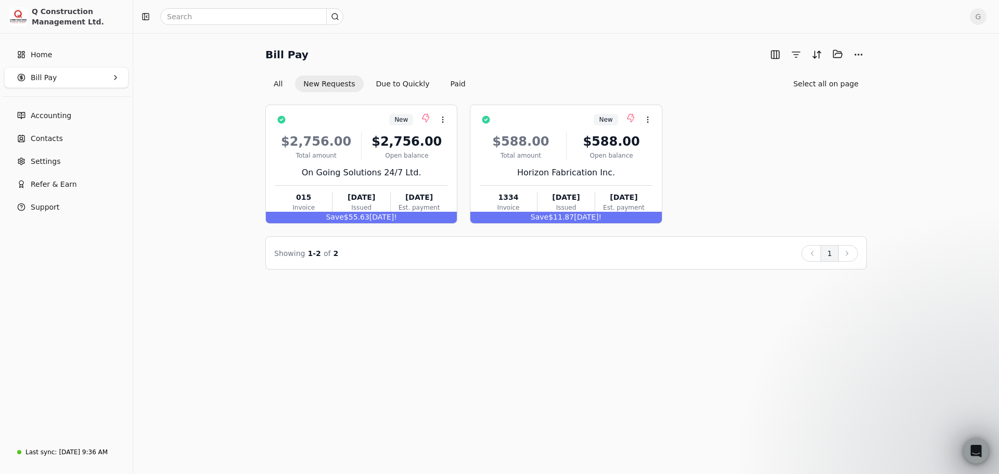
click at [463, 161] on div "New Context Menu Button $2,756.00 Total amount $2,756.00 Open balance On Going …" at bounding box center [565, 164] width 601 height 119
click at [446, 118] on icon at bounding box center [443, 119] width 8 height 8
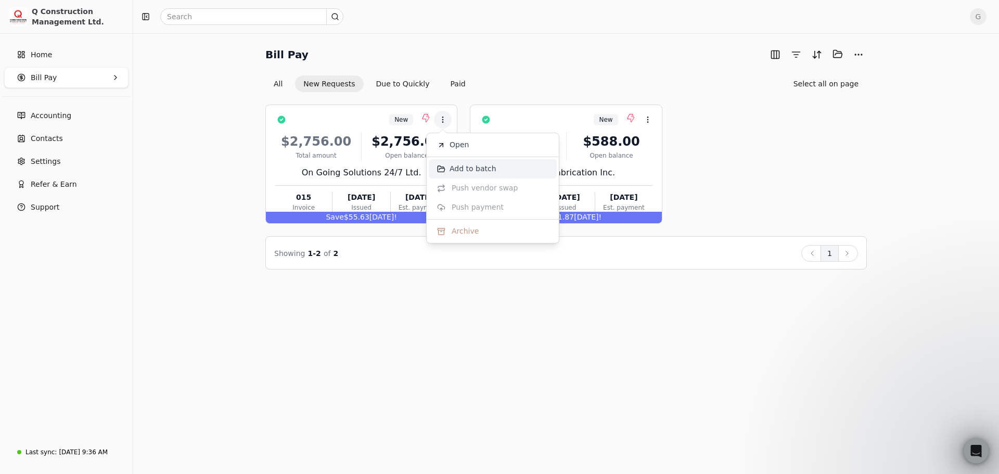
click at [450, 169] on span "Add to batch" at bounding box center [472, 168] width 47 height 11
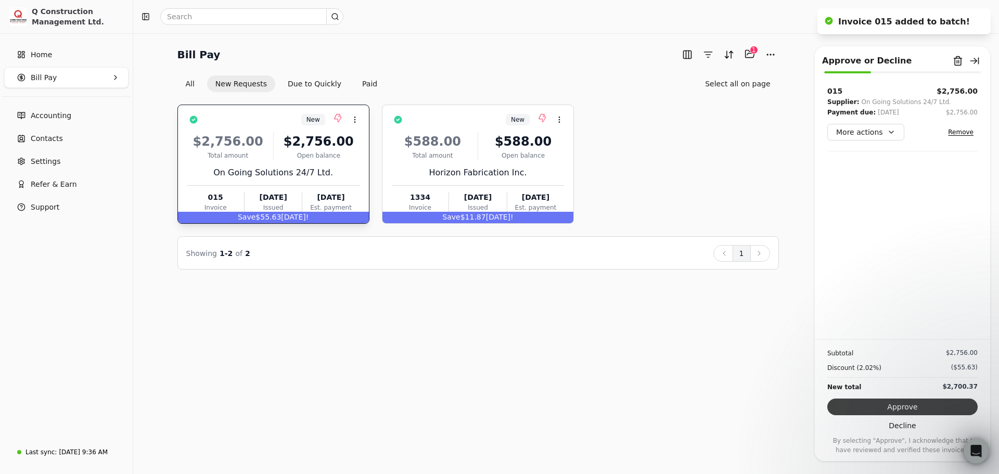
click at [936, 403] on button "Approve" at bounding box center [902, 406] width 150 height 17
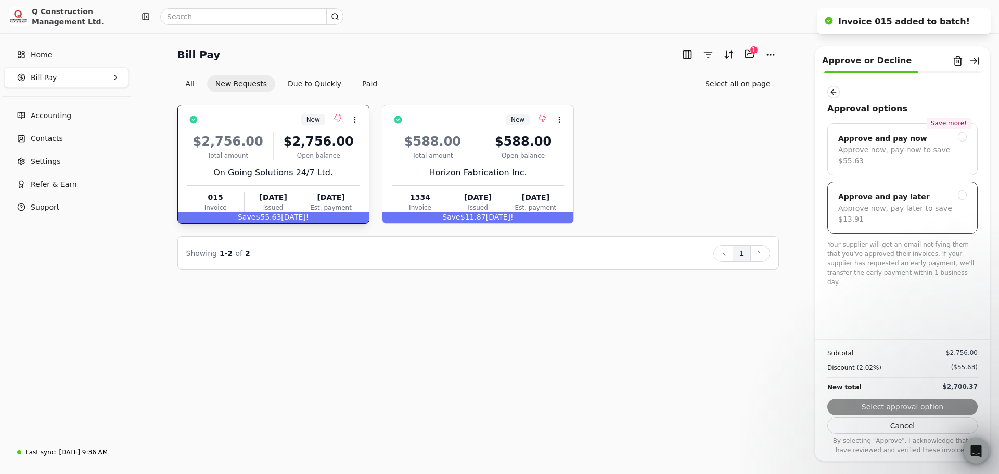
click at [932, 190] on div "Approve and pay later" at bounding box center [902, 196] width 128 height 12
click at [934, 402] on button "Submit approval" at bounding box center [902, 406] width 150 height 17
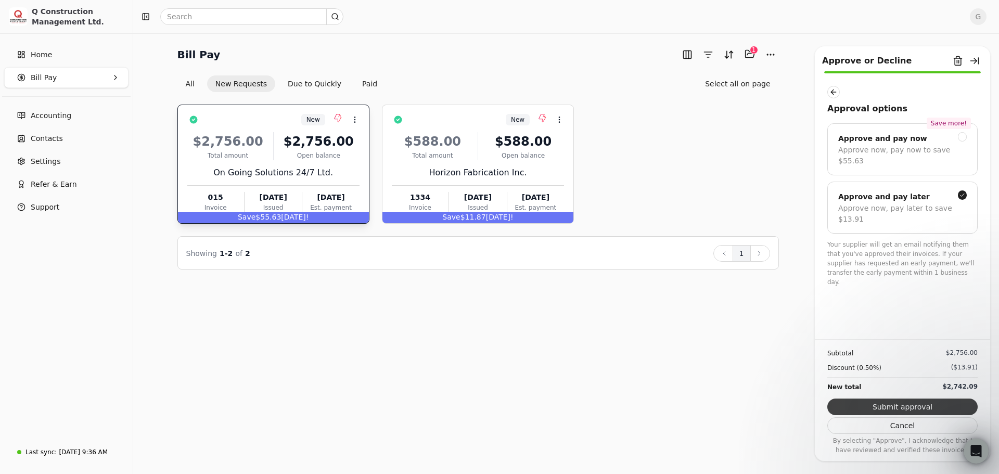
click at [931, 404] on button "Submit approval" at bounding box center [902, 406] width 150 height 17
click at [839, 93] on button "button" at bounding box center [833, 92] width 12 height 12
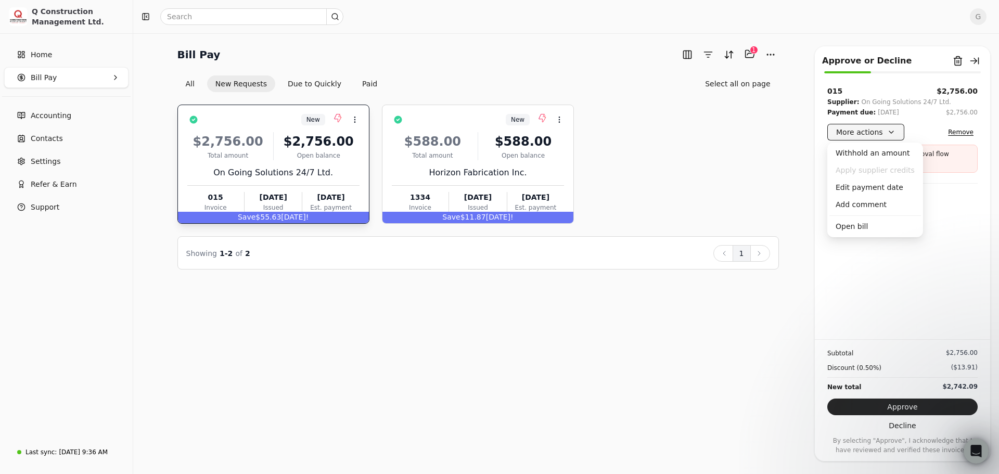
click at [886, 134] on button "More actions" at bounding box center [865, 132] width 77 height 17
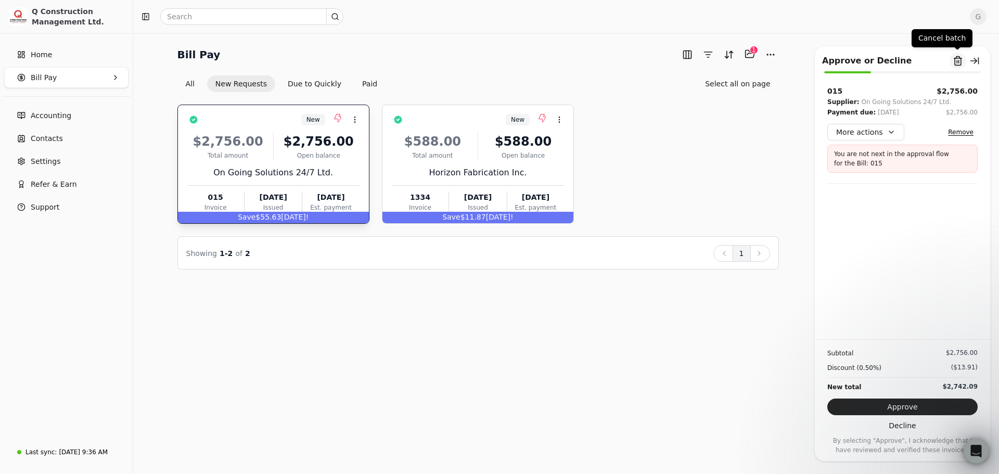
click at [961, 62] on button "Remove from batch" at bounding box center [957, 61] width 17 height 17
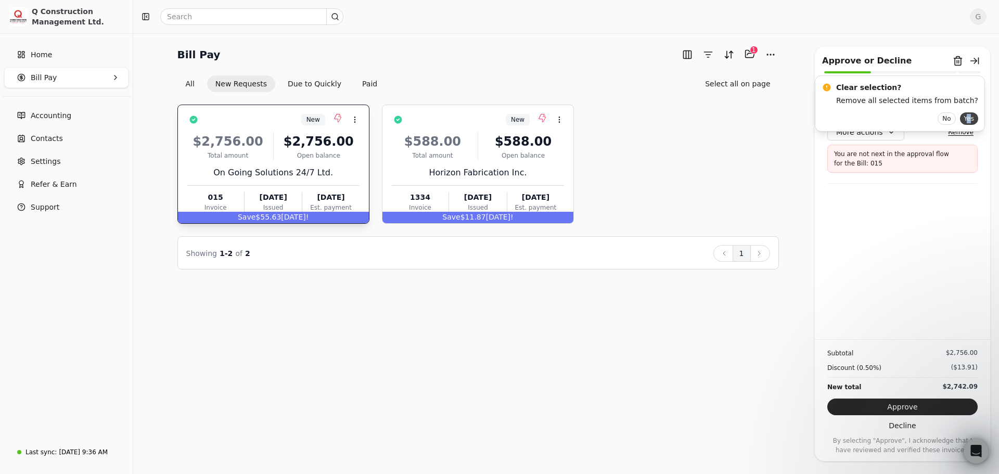
drag, startPoint x: 950, startPoint y: 125, endPoint x: 953, endPoint y: 120, distance: 5.4
click at [951, 125] on div "Clear selection? Remove all selected items from batch? No Yes" at bounding box center [900, 103] width 170 height 56
click at [960, 120] on button "Yes" at bounding box center [969, 118] width 18 height 12
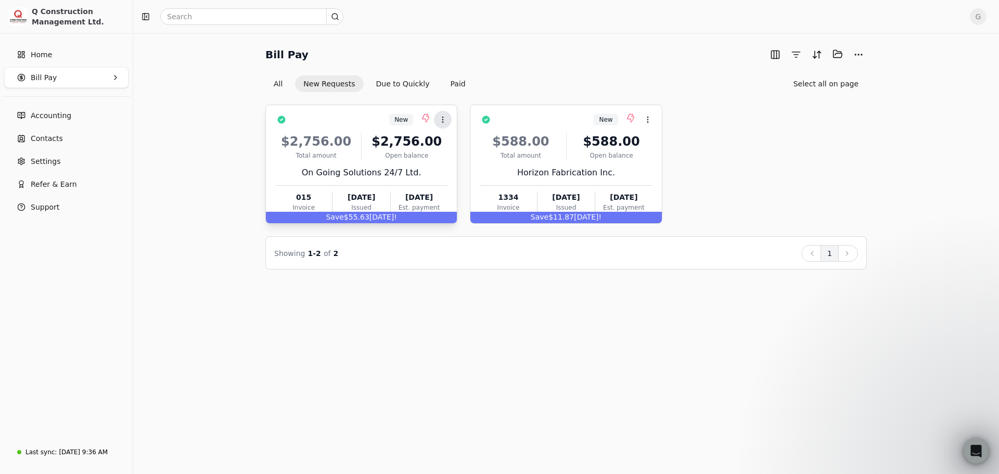
click at [447, 123] on icon at bounding box center [443, 119] width 8 height 8
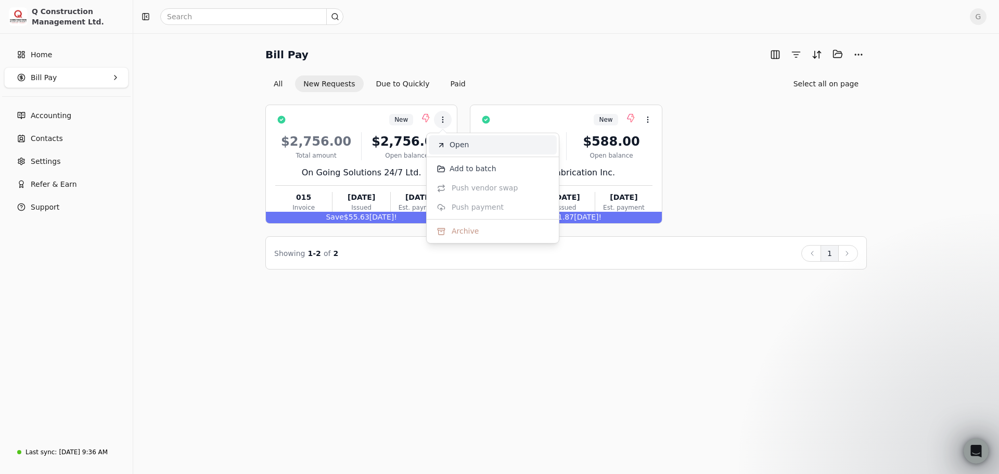
click at [459, 150] on span "Open" at bounding box center [458, 144] width 19 height 11
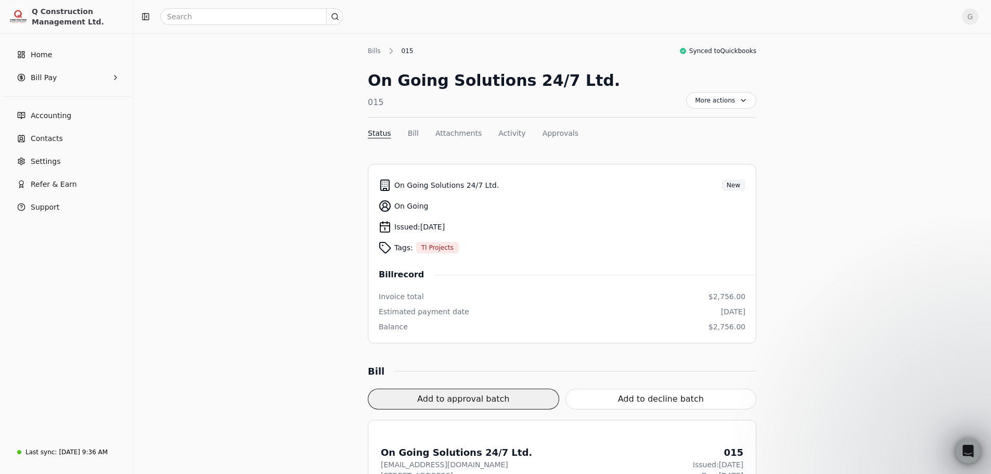
click at [508, 393] on button "Add to approval batch" at bounding box center [463, 399] width 191 height 21
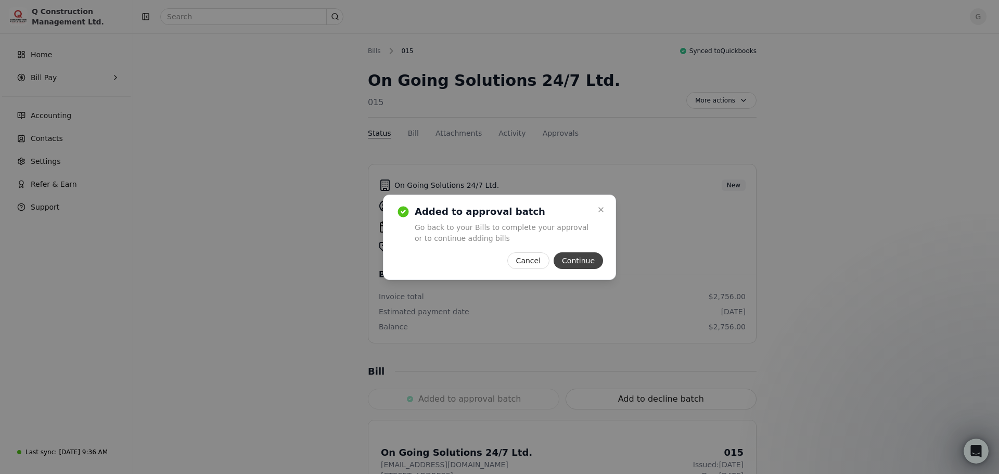
click at [565, 256] on button "Continue" at bounding box center [577, 260] width 49 height 17
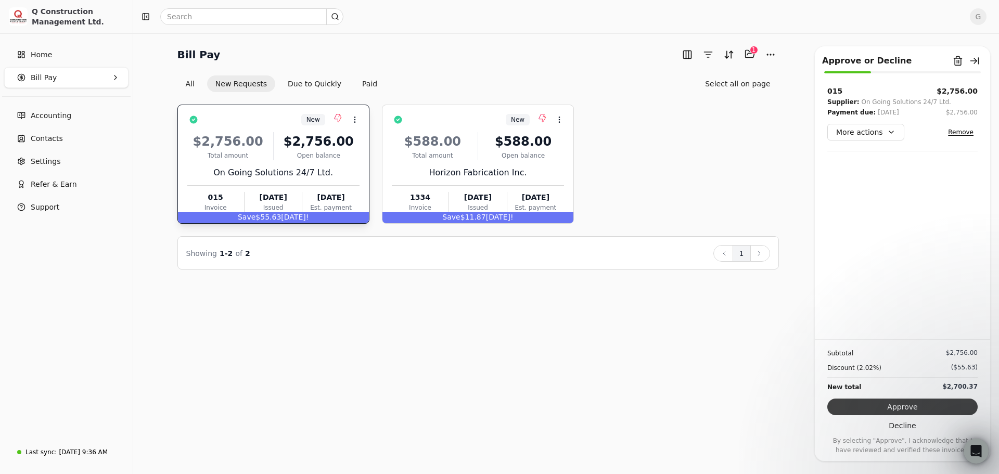
click at [932, 413] on button "Approve" at bounding box center [902, 406] width 150 height 17
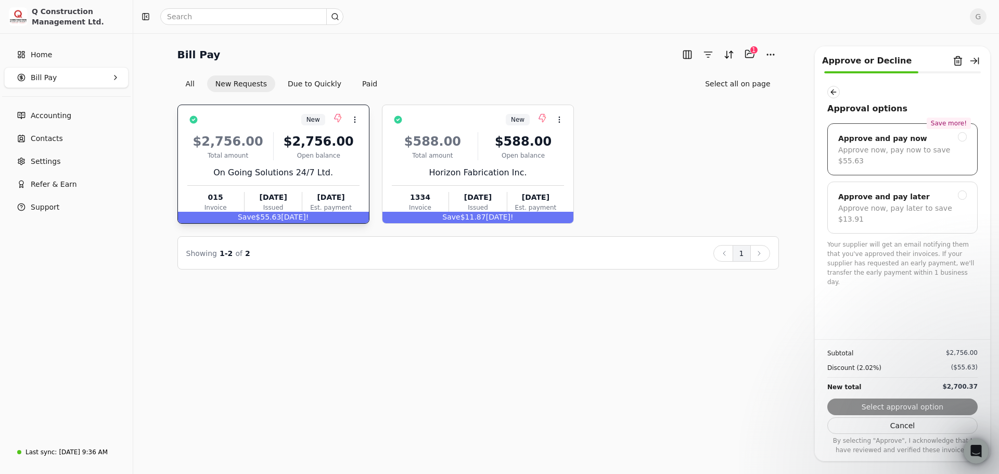
click at [945, 141] on div "Approve and pay now" at bounding box center [902, 138] width 128 height 12
click at [919, 401] on button "Next" at bounding box center [902, 406] width 150 height 17
click at [919, 401] on div "Subtotal $2,756.00 Discount (2.02%) ($55.63) New total $2,700.37 Next Cancel By…" at bounding box center [902, 396] width 175 height 115
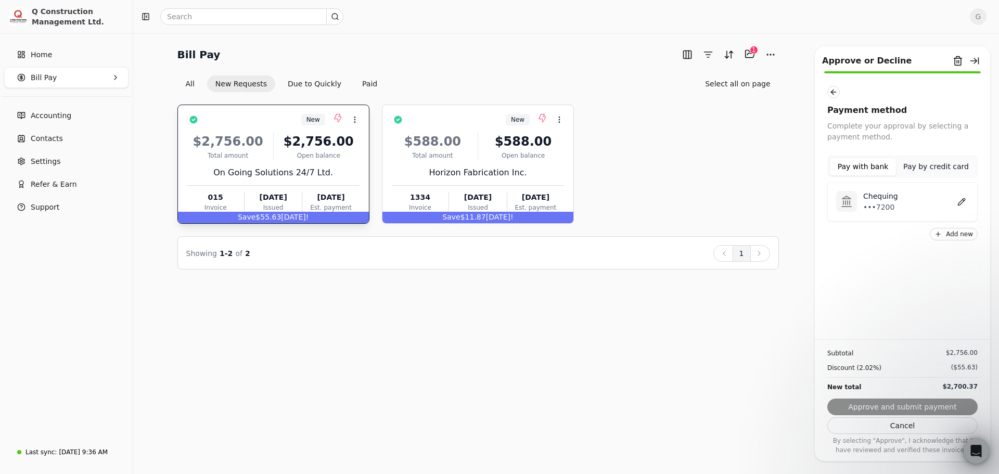
click at [877, 197] on p "Chequing" at bounding box center [880, 196] width 35 height 11
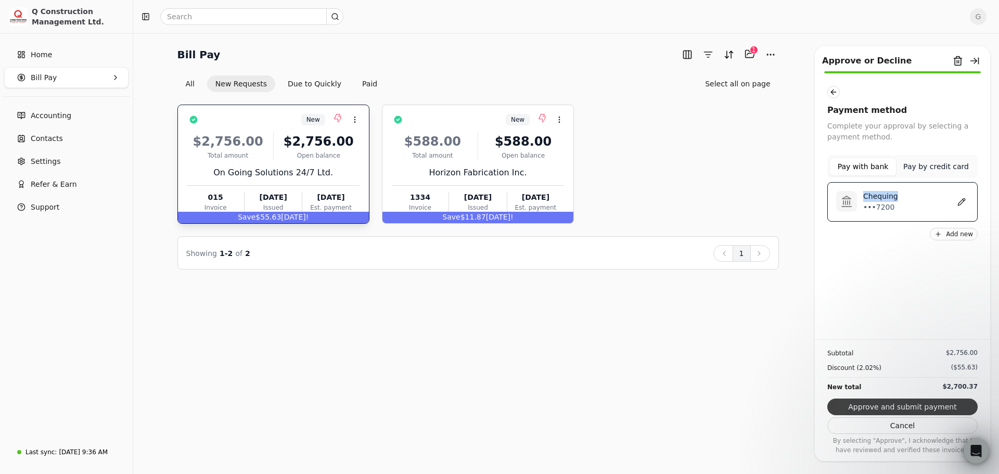
click at [921, 400] on button "Approve and submit payment" at bounding box center [902, 406] width 150 height 17
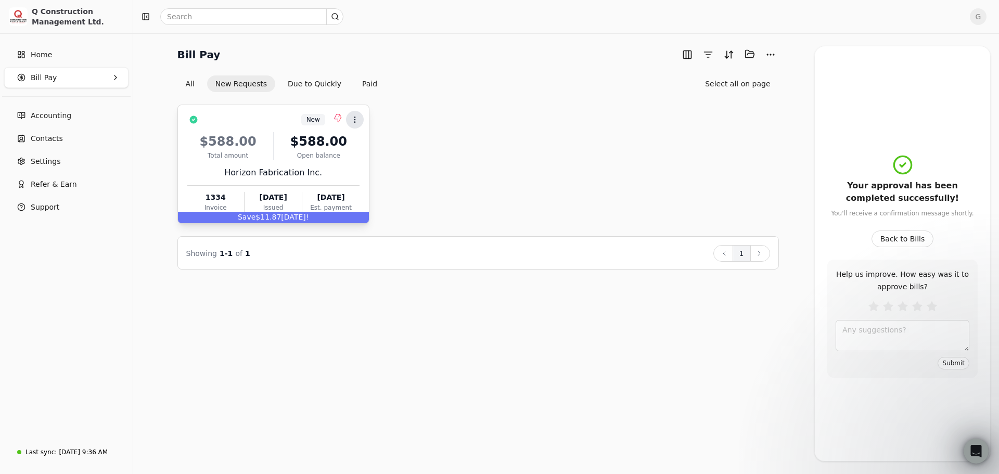
click at [357, 124] on button "Context Menu Button" at bounding box center [355, 120] width 18 height 18
click at [356, 119] on icon at bounding box center [355, 119] width 8 height 8
click at [372, 162] on li "Add to batch" at bounding box center [405, 168] width 128 height 19
click at [372, 162] on div "New Context Menu Button $588.00 Total amount $588.00 Open balance Horizon Fabri…" at bounding box center [477, 164] width 601 height 119
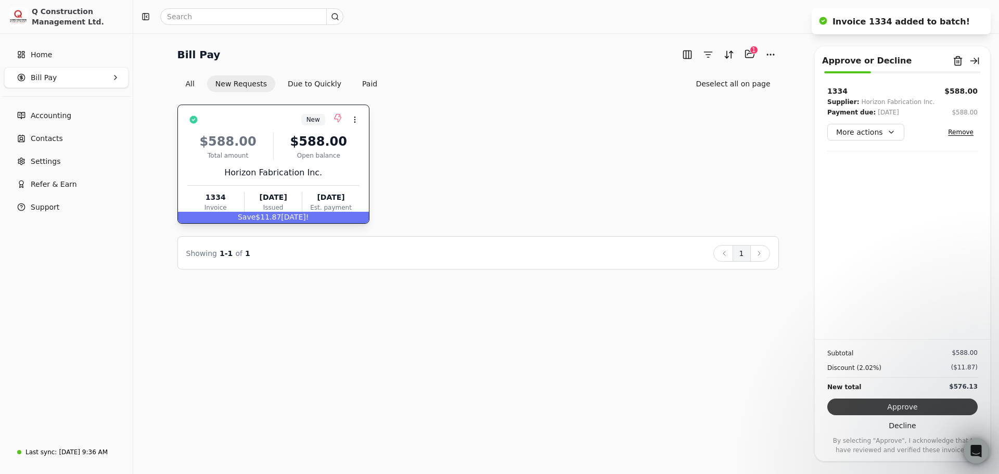
click at [930, 403] on button "Approve" at bounding box center [902, 406] width 150 height 17
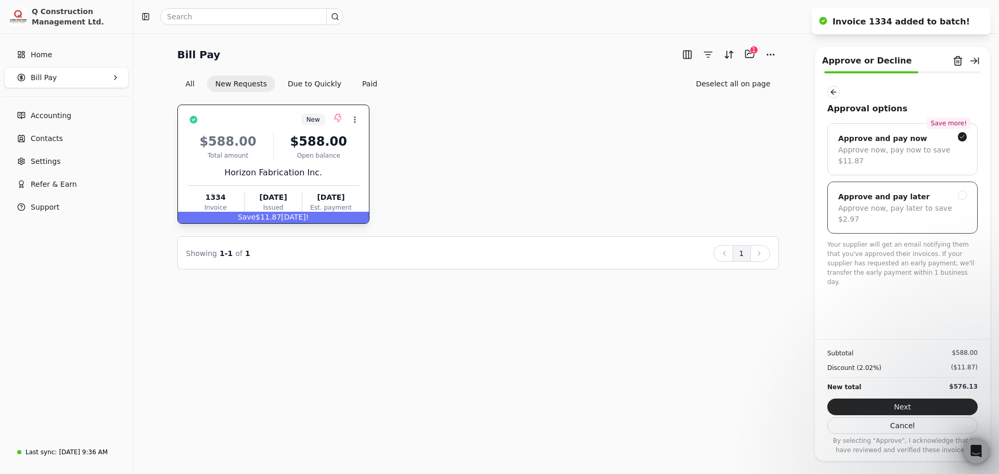
click at [940, 203] on div "Approve now, pay later to save $2.97" at bounding box center [902, 214] width 128 height 22
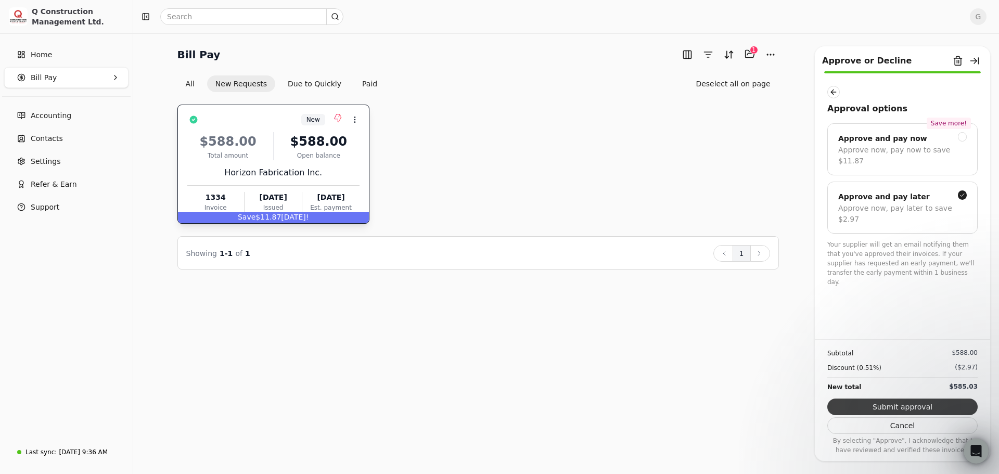
click at [918, 406] on button "Submit approval" at bounding box center [902, 406] width 150 height 17
click at [918, 406] on div "Subtotal $588.00 Discount (0.51%) ($2.97) New total $585.03 Submit approval Can…" at bounding box center [902, 396] width 175 height 115
click at [944, 158] on div "Save more! Approve and pay now Approve now, pay now to save $11.87" at bounding box center [902, 149] width 150 height 52
click at [929, 408] on button "Next" at bounding box center [902, 406] width 150 height 17
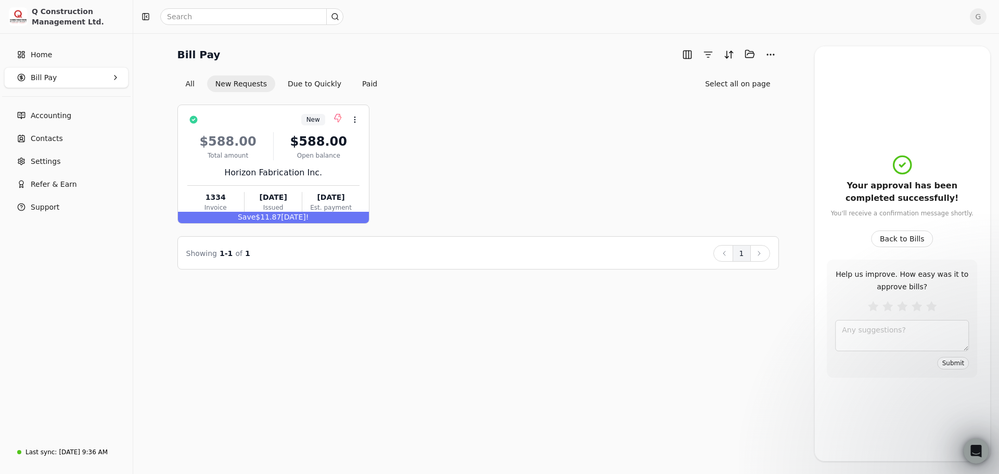
click at [900, 207] on div "Your approval has been completed successfully! You'll receive a confirmation me…" at bounding box center [902, 185] width 150 height 63
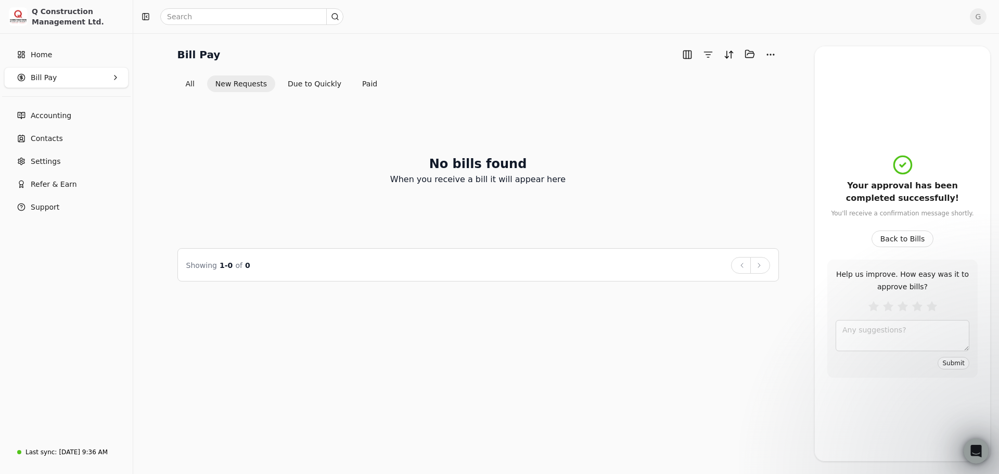
click at [756, 145] on div "No bills found When you receive a bill it will appear here" at bounding box center [477, 170] width 601 height 131
